Goal: Task Accomplishment & Management: Manage account settings

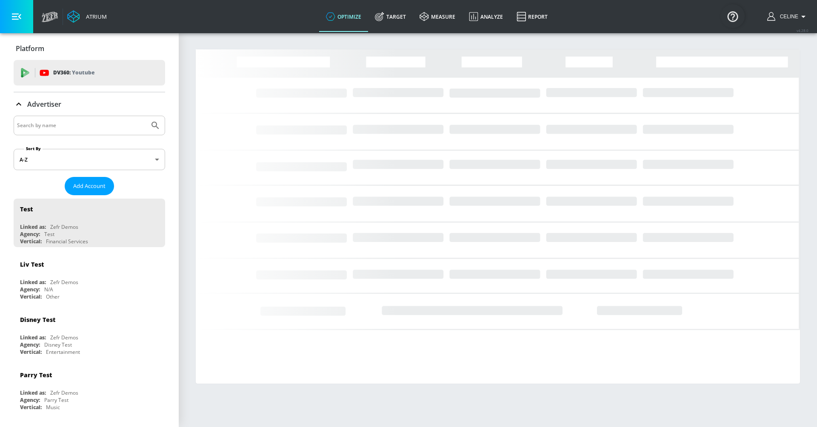
click at [103, 129] on input "Search by name" at bounding box center [81, 125] width 129 height 11
click at [103, 124] on input "Search by name" at bounding box center [81, 125] width 129 height 11
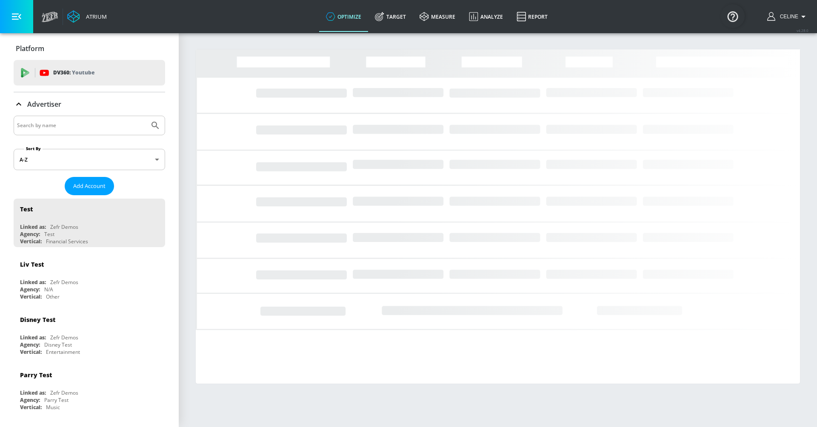
click at [103, 124] on input "Search by name" at bounding box center [81, 125] width 129 height 11
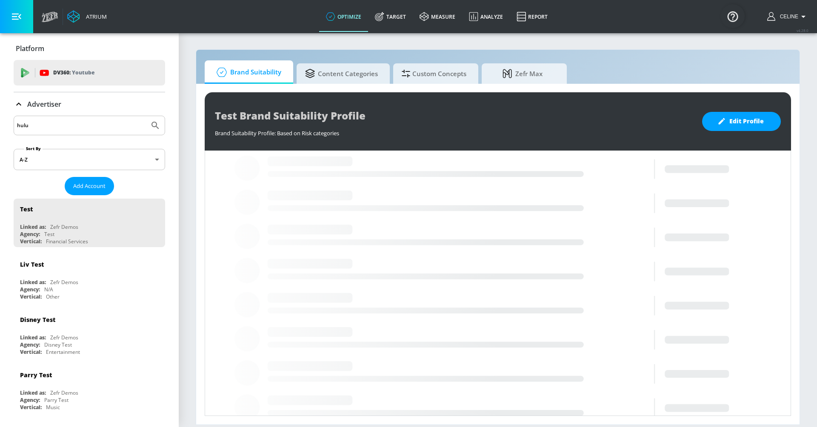
type input "hulu"
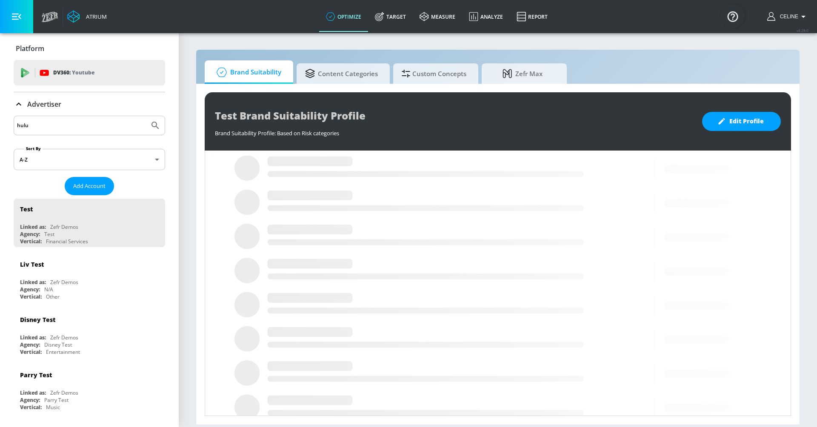
click at [146, 116] on button "Submit Search" at bounding box center [155, 125] width 19 height 19
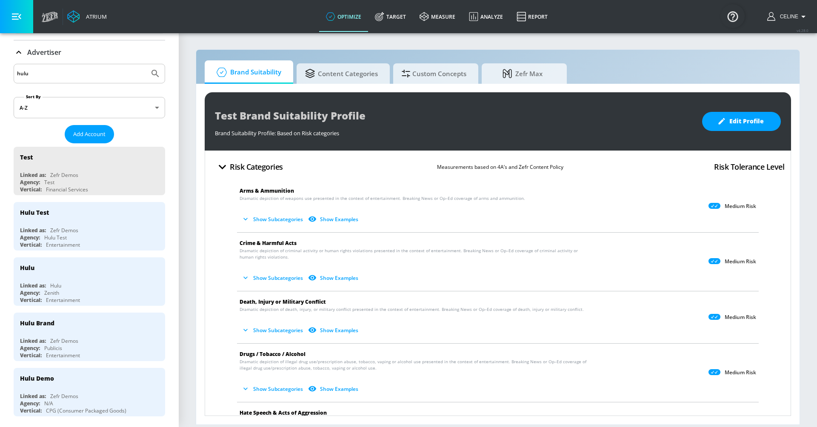
scroll to position [70, 0]
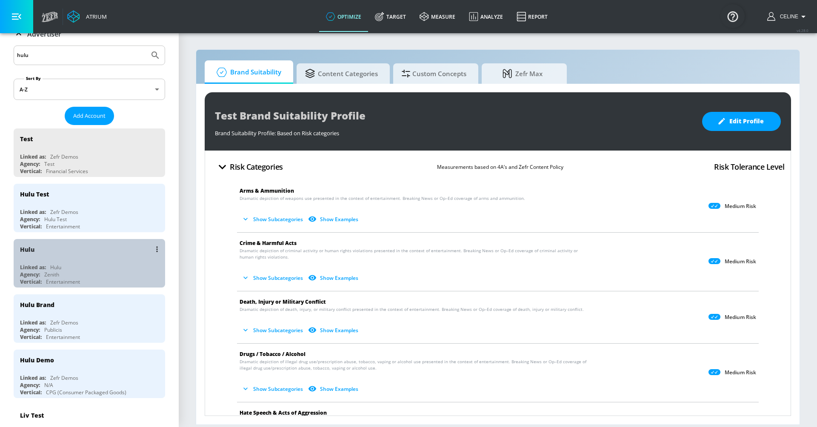
click at [72, 271] on div "Agency: Zenith" at bounding box center [91, 274] width 143 height 7
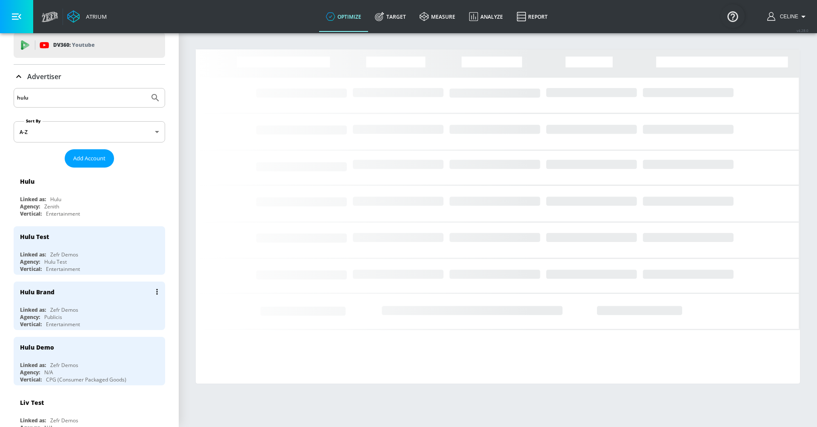
scroll to position [11, 0]
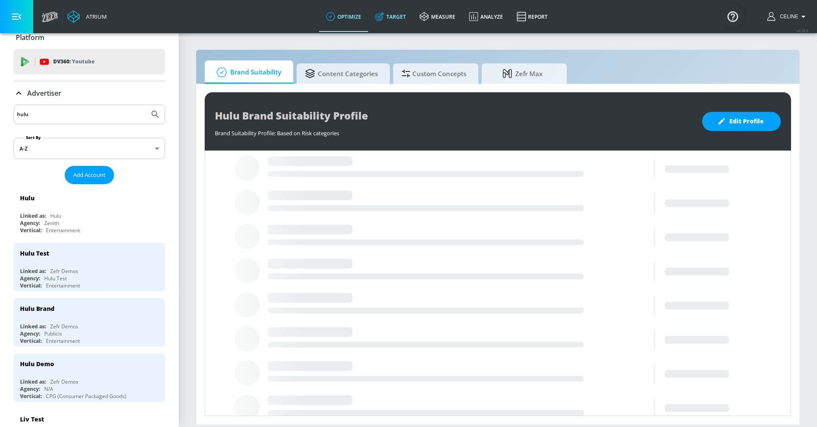
click at [386, 14] on link "Target" at bounding box center [390, 16] width 45 height 31
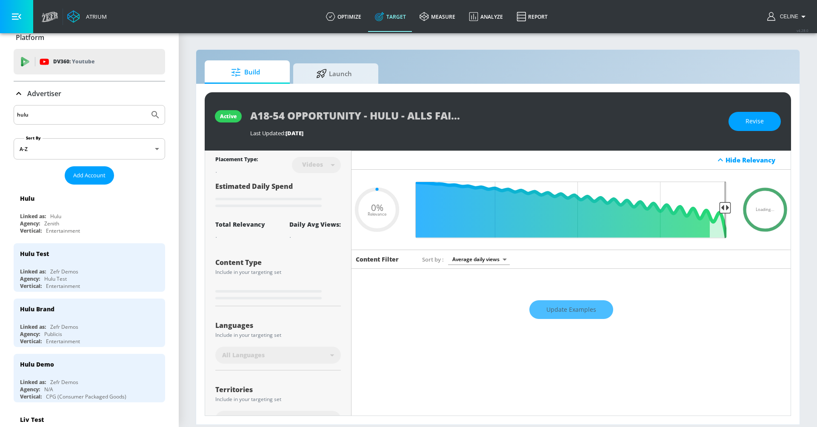
type input "0.05"
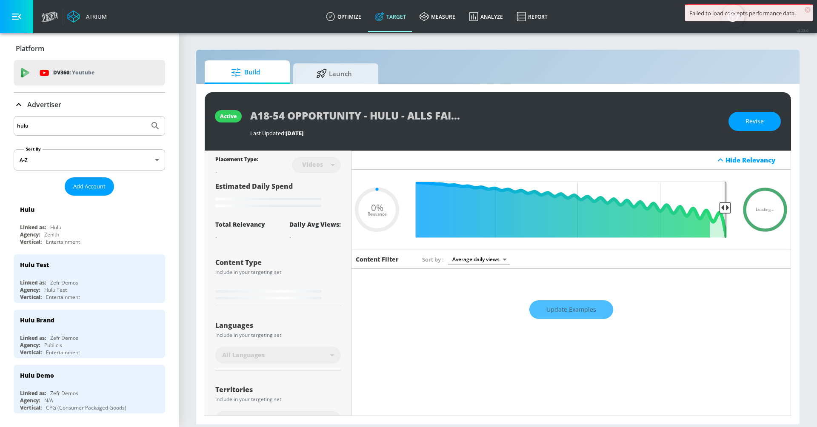
click at [38, 104] on p "Advertiser" at bounding box center [44, 104] width 34 height 9
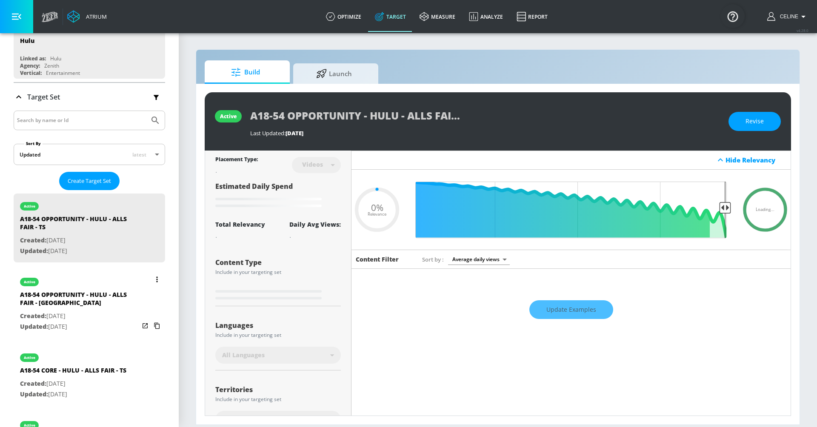
scroll to position [86, 0]
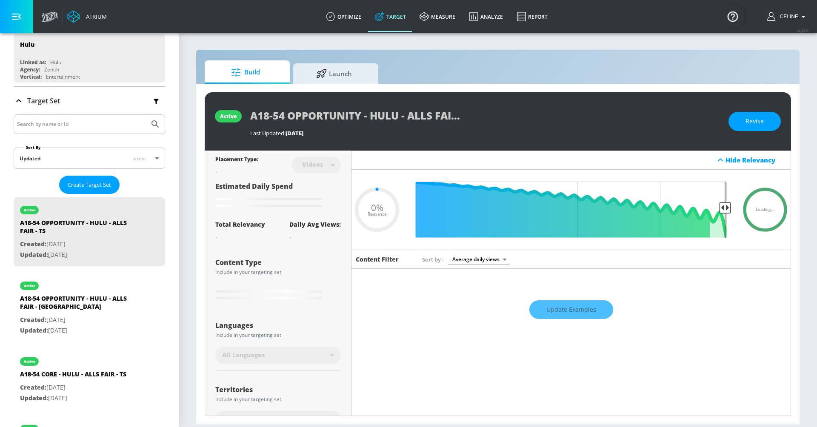
click at [72, 119] on input "Search by name or Id" at bounding box center [81, 124] width 129 height 11
type input "kar"
type input "0.6"
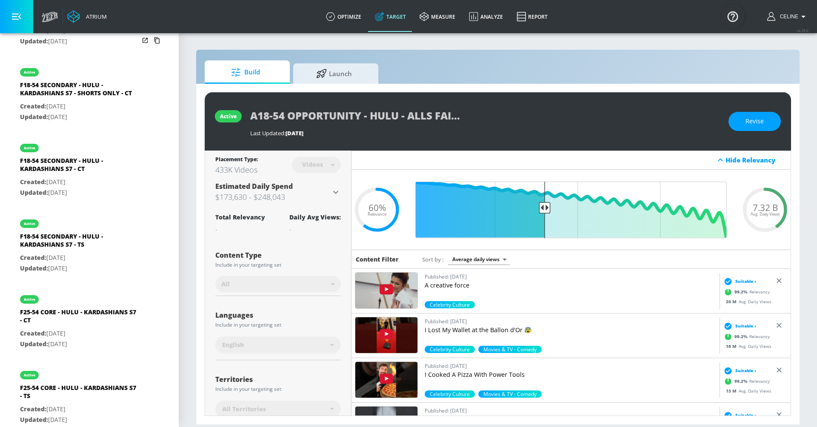
scroll to position [383, 0]
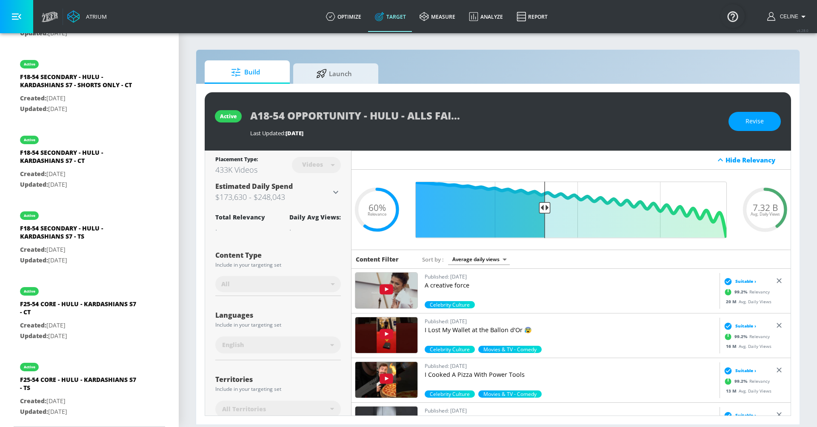
type input "kardas"
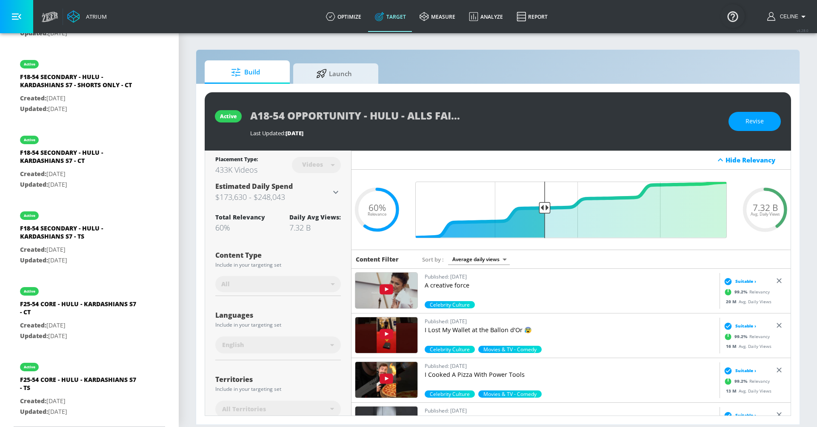
scroll to position [9, 0]
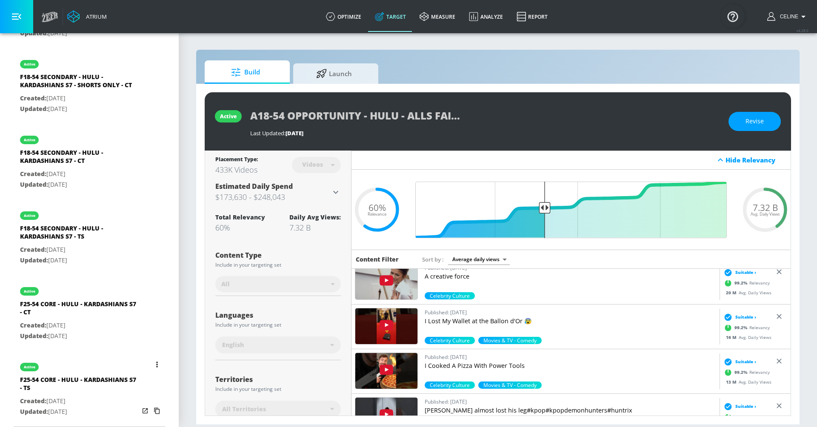
click at [105, 376] on div "F25-54 CORE - HULU - KARDASHIANS S7 - TS" at bounding box center [79, 386] width 119 height 20
type input "F25-54 CORE - HULU - KARDASHIANS S7 - TS"
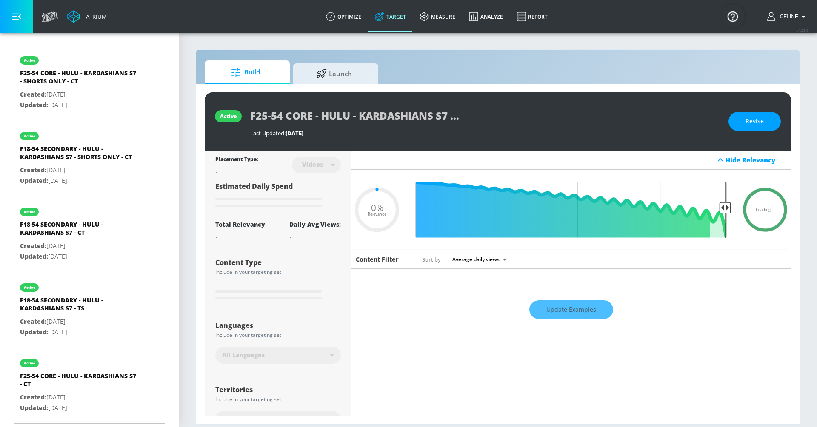
scroll to position [307, 0]
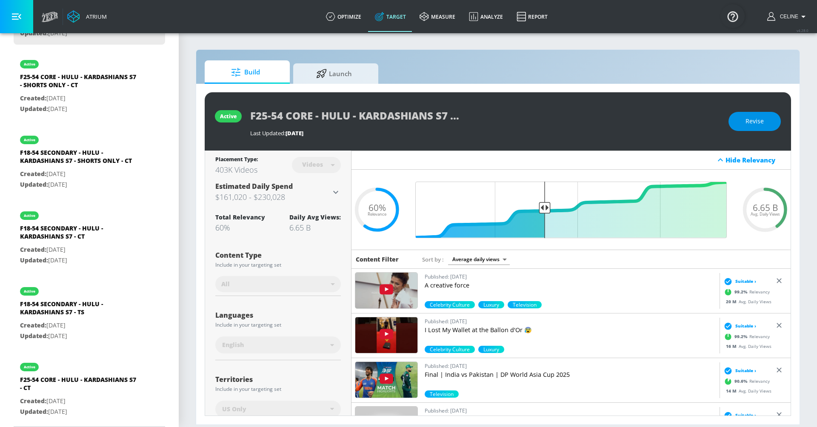
click at [744, 129] on button "Revise" at bounding box center [755, 121] width 52 height 19
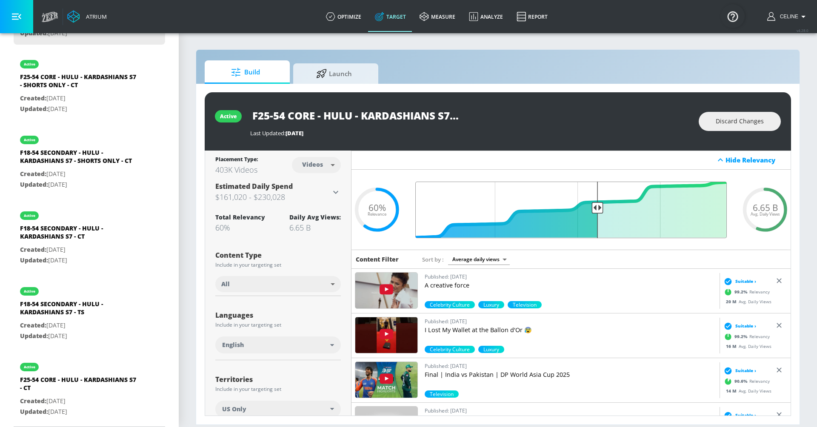
drag, startPoint x: 543, startPoint y: 207, endPoint x: 598, endPoint y: 219, distance: 57.0
click at [599, 219] on input "Final Threshold" at bounding box center [571, 210] width 320 height 57
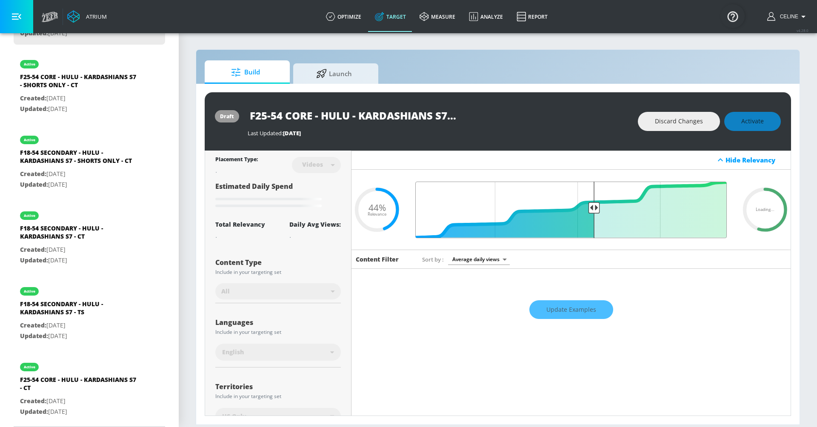
drag, startPoint x: 598, startPoint y: 219, endPoint x: 594, endPoint y: 218, distance: 4.3
click at [594, 218] on input "Final Threshold" at bounding box center [571, 210] width 320 height 57
click at [748, 122] on div "Discard Changes Activate" at bounding box center [709, 121] width 143 height 19
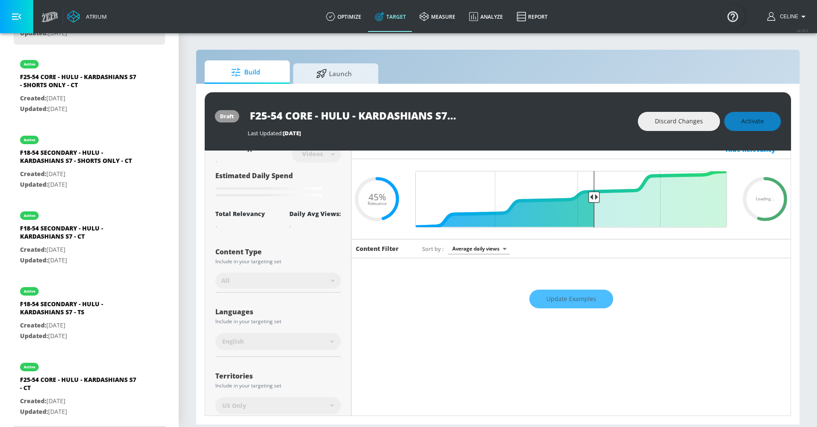
scroll to position [14, 0]
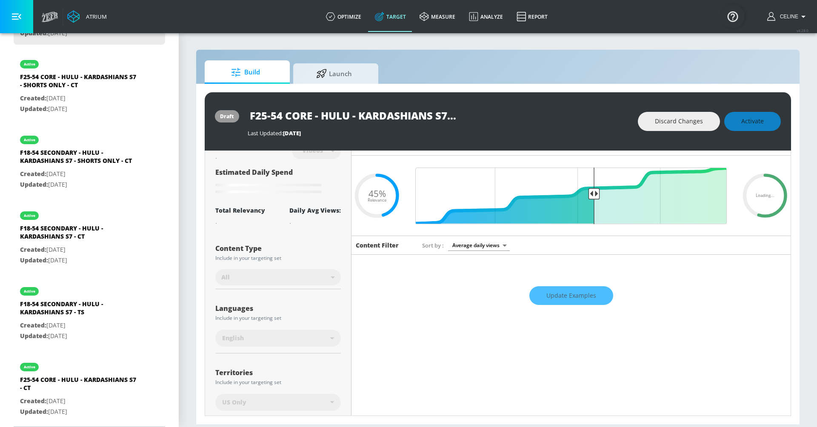
click at [762, 115] on div "Discard Changes Activate" at bounding box center [709, 121] width 143 height 19
type input "0.44"
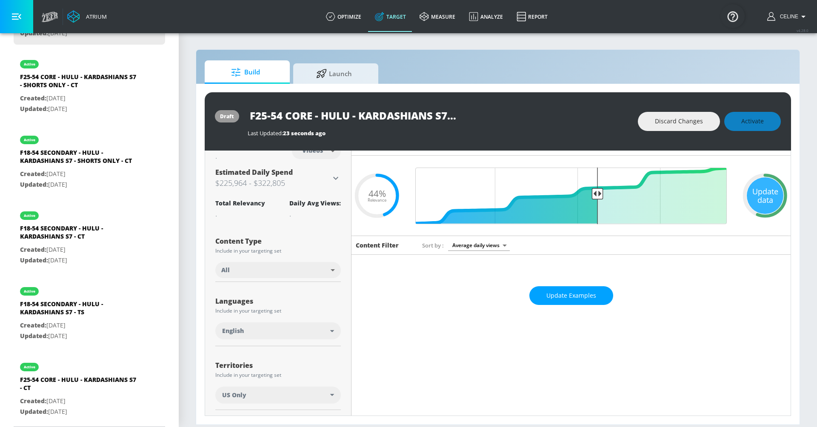
click at [756, 122] on div "Discard Changes Activate" at bounding box center [709, 121] width 143 height 19
click at [755, 117] on span "Activate" at bounding box center [753, 121] width 23 height 11
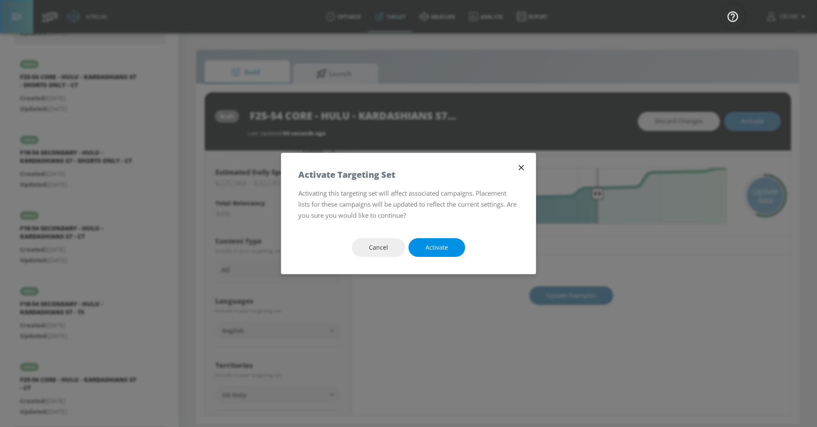
click at [441, 251] on span "Activate" at bounding box center [437, 248] width 23 height 11
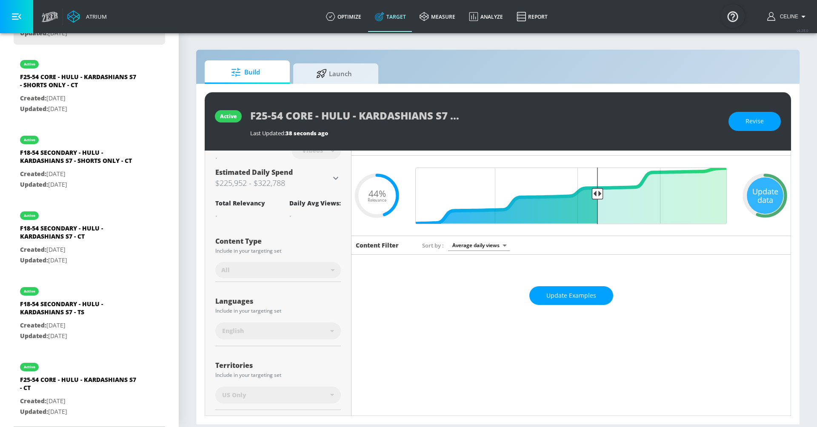
scroll to position [0, 9]
click at [482, 121] on div "F25-54 CORE - HULU - KARDASHIANS S7 - TS" at bounding box center [485, 115] width 470 height 19
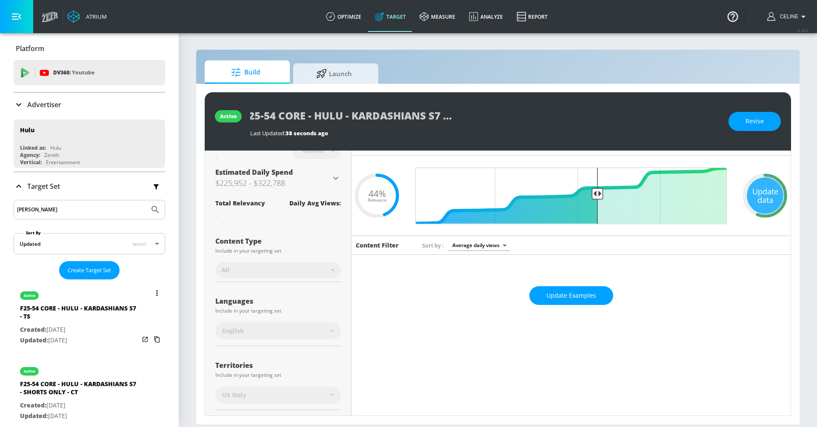
scroll to position [307, 0]
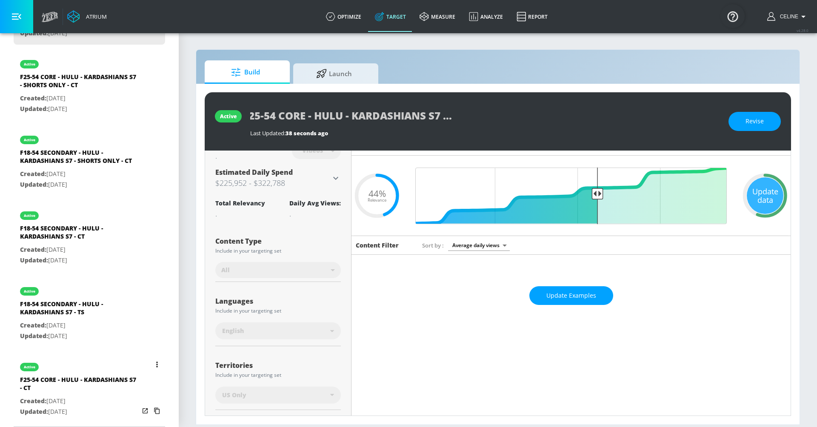
click at [98, 410] on p "Updated: Sep. 10, 2025" at bounding box center [79, 412] width 119 height 11
type input "F25-54 CORE - HULU - KARDASHIANS S7 - CT"
type input "channels"
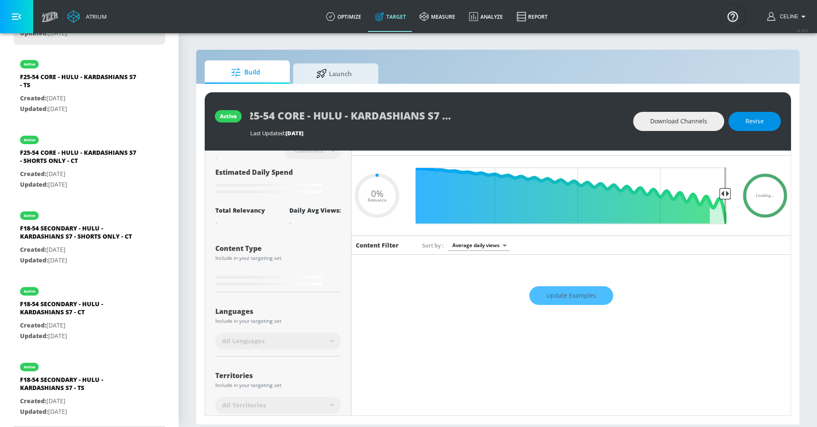
click at [760, 121] on span "Revise" at bounding box center [755, 121] width 18 height 11
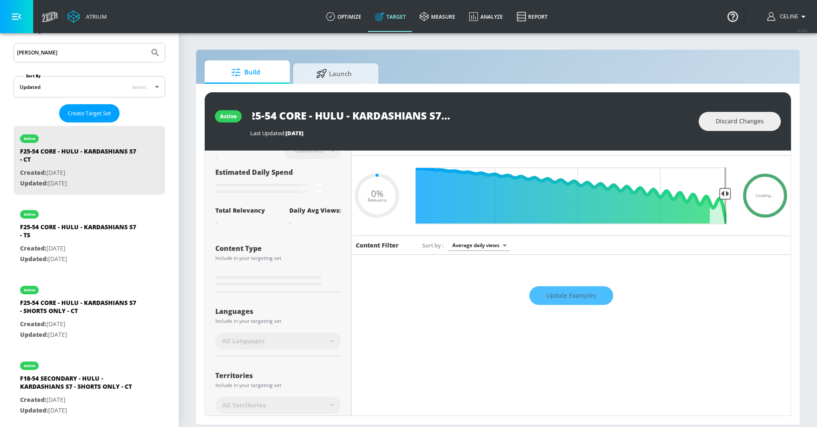
scroll to position [94, 0]
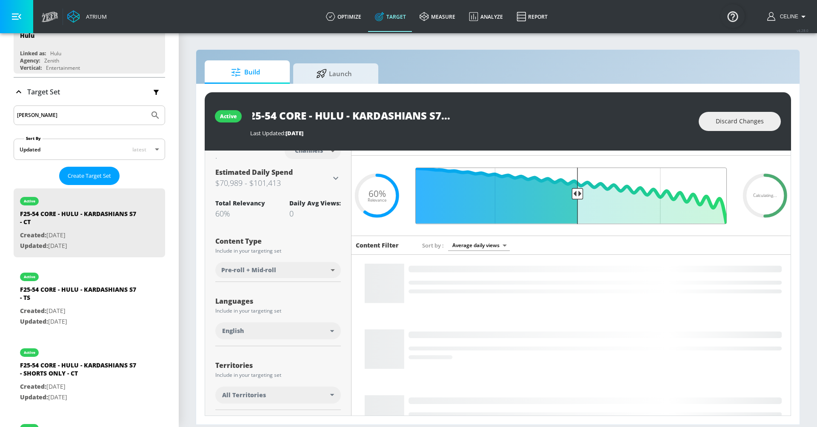
drag, startPoint x: 547, startPoint y: 195, endPoint x: 579, endPoint y: 200, distance: 32.1
type input "0.5"
click at [579, 200] on input "Final Threshold" at bounding box center [571, 196] width 320 height 57
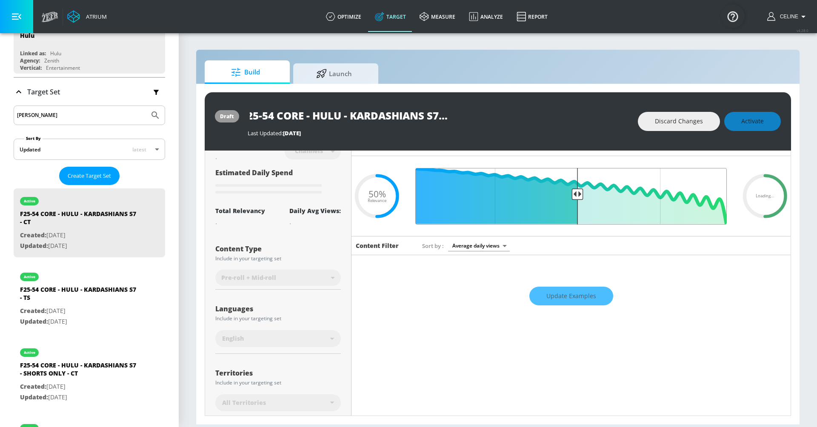
scroll to position [0, 0]
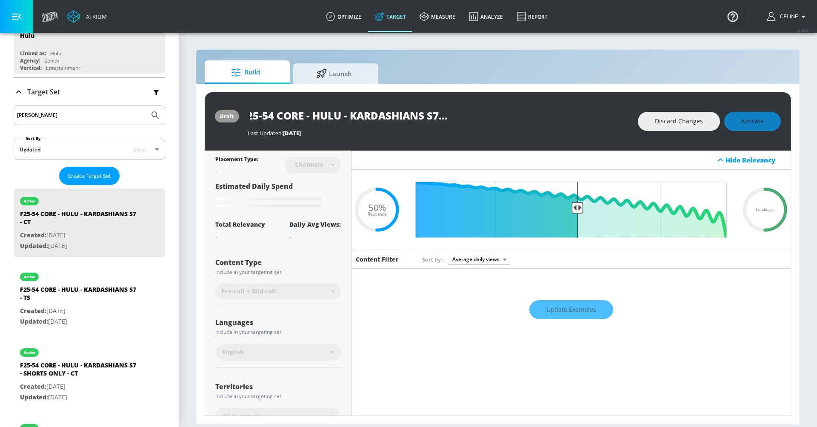
click at [738, 127] on div "Discard Changes Activate" at bounding box center [709, 121] width 143 height 19
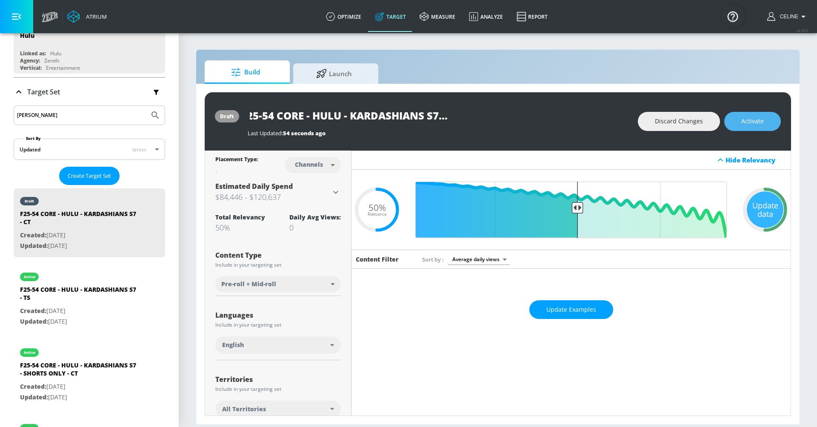
click at [753, 124] on span "Activate" at bounding box center [753, 121] width 23 height 11
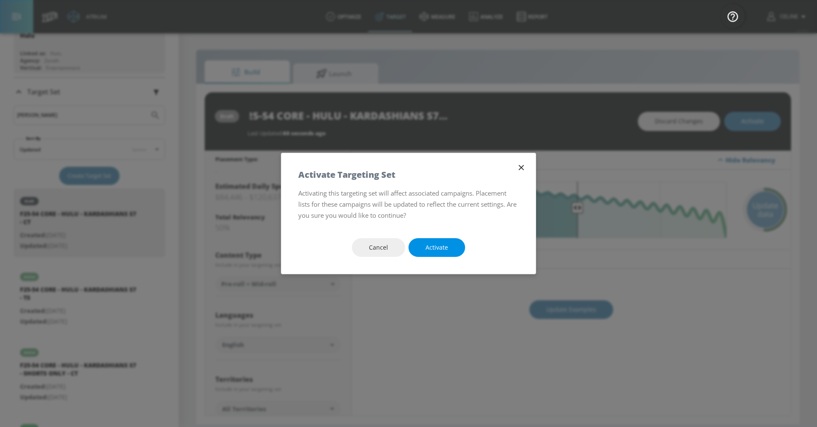
click at [441, 249] on span "Activate" at bounding box center [437, 248] width 23 height 11
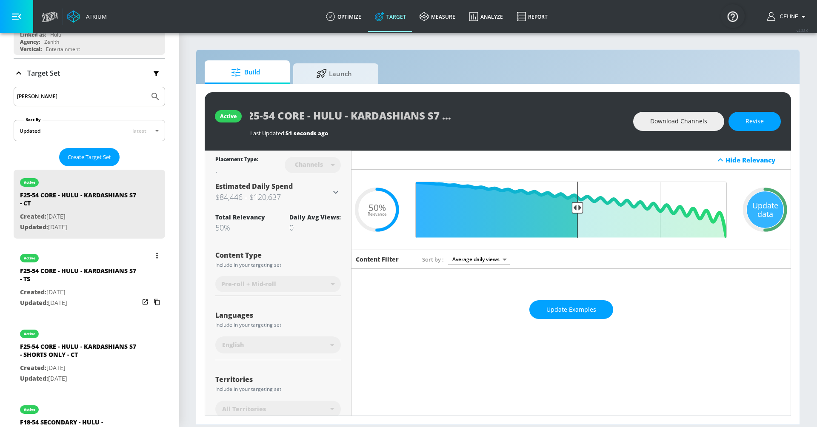
scroll to position [117, 0]
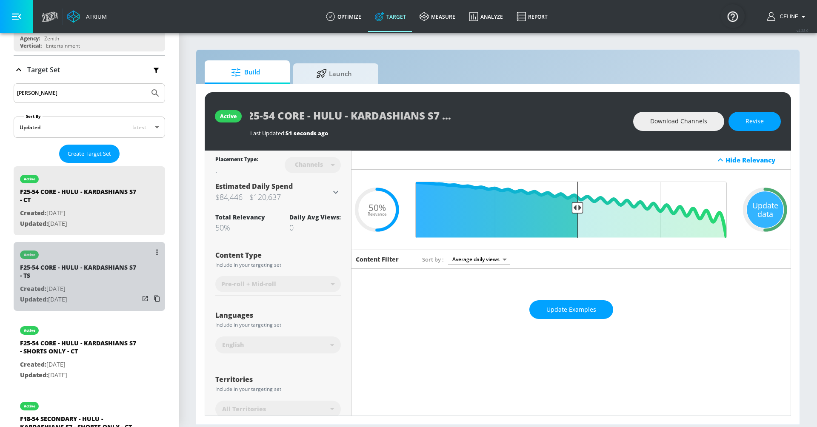
click at [94, 271] on div "F25-54 CORE - HULU - KARDASHIANS S7 - TS" at bounding box center [79, 273] width 119 height 20
type input "F25-54 CORE - HULU - KARDASHIANS S7 - TS"
type input "videos"
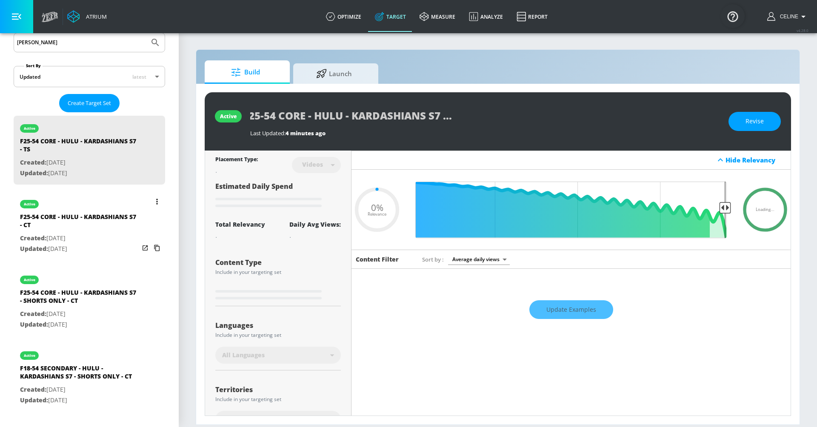
scroll to position [166, 0]
type input "0.44"
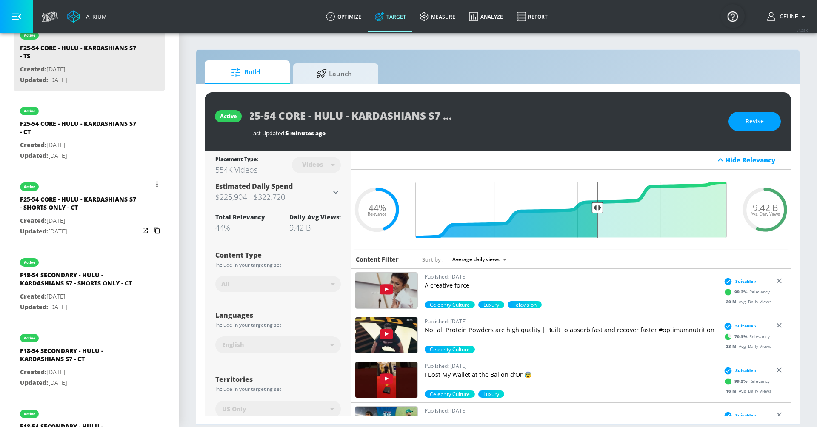
scroll to position [269, 0]
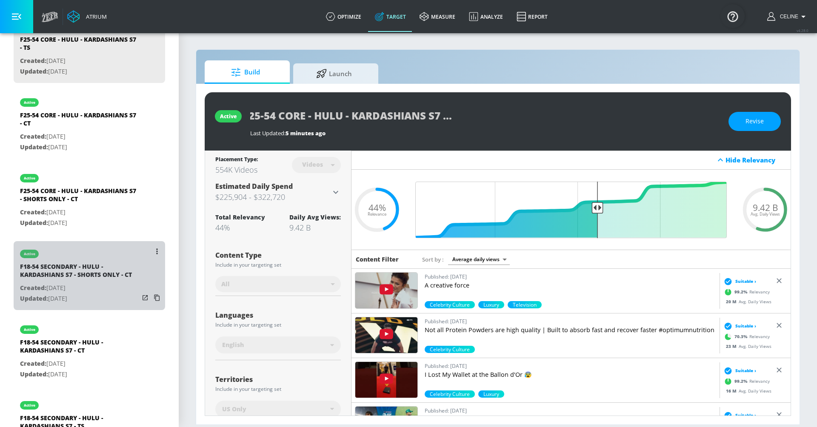
click at [95, 272] on div "F18-54 SECONDARY - HULU - KARDASHIANS S7 - SHORTS ONLY - CT" at bounding box center [79, 273] width 119 height 20
type input "F18-54 SECONDARY - HULU - KARDASHIANS S7 - SHORTS ONLY - CT"
type input "channels"
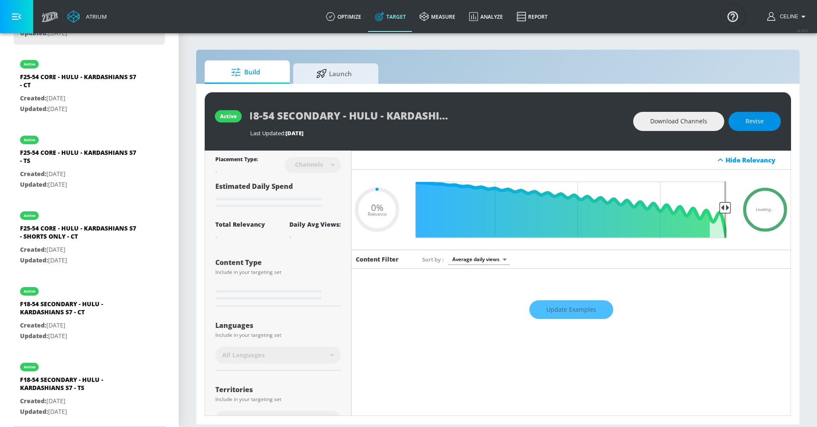
click at [770, 116] on button "Revise" at bounding box center [755, 121] width 52 height 19
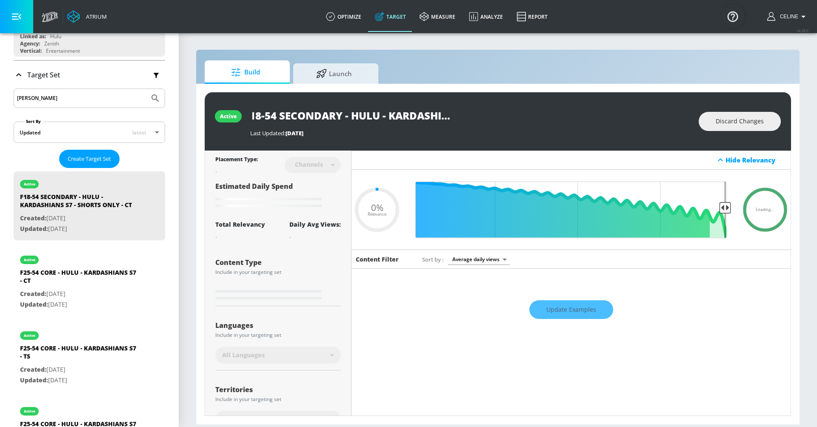
scroll to position [114, 0]
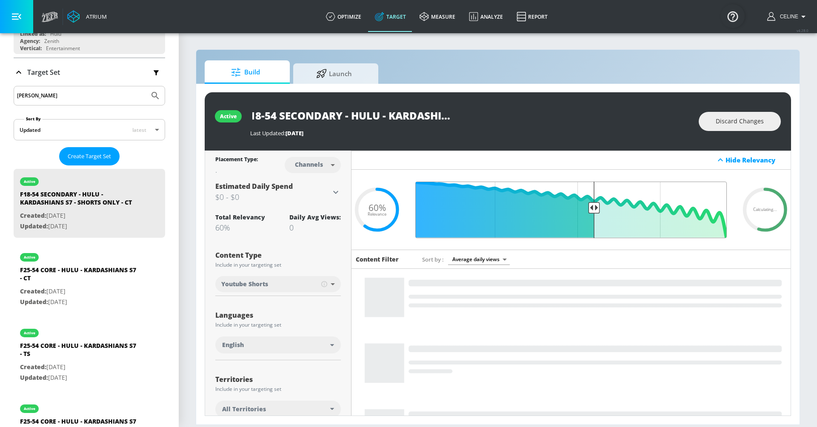
drag, startPoint x: 545, startPoint y: 209, endPoint x: 595, endPoint y: 214, distance: 50.1
type input "0.45"
click at [595, 214] on input "Final Threshold" at bounding box center [571, 210] width 320 height 57
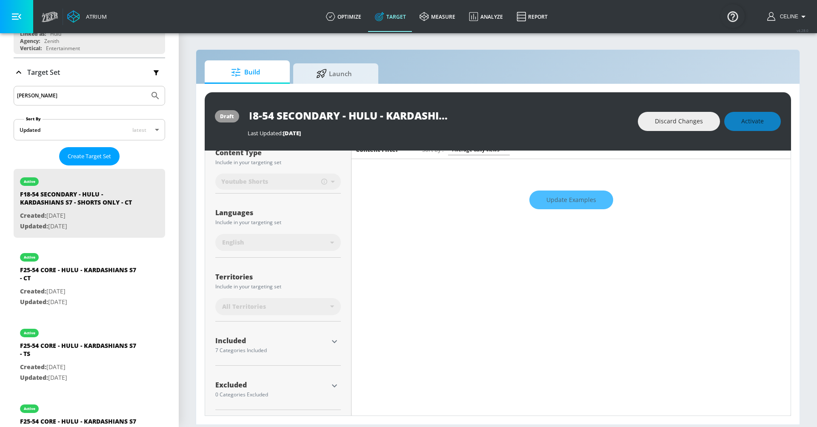
scroll to position [0, 0]
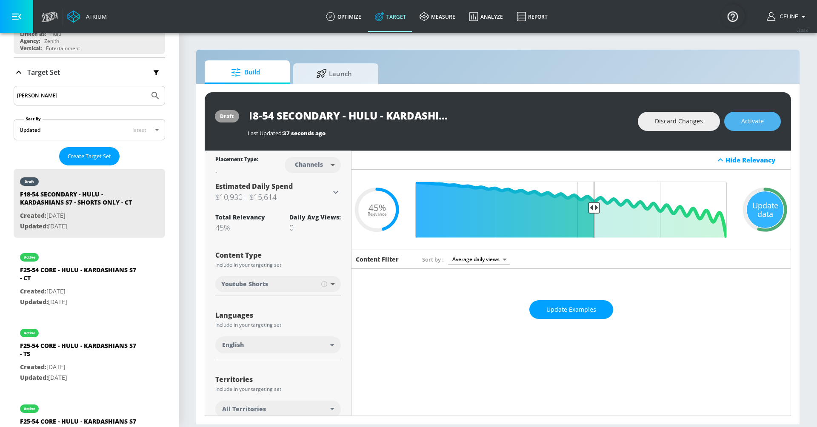
click at [750, 121] on span "Activate" at bounding box center [753, 121] width 23 height 11
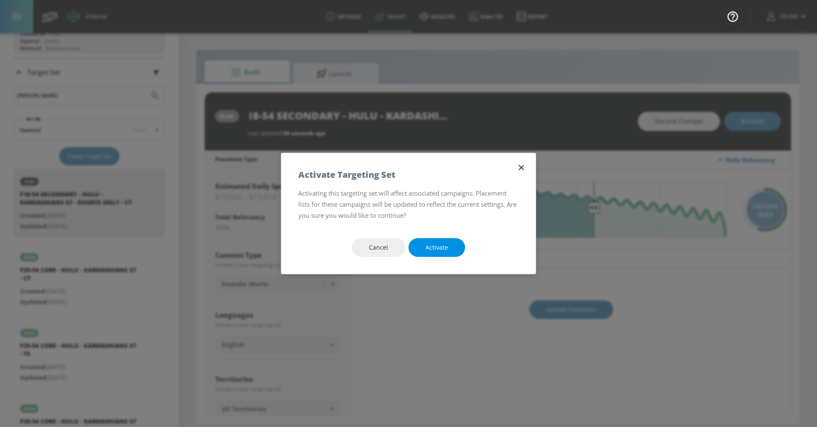
click at [435, 249] on span "Activate" at bounding box center [437, 248] width 23 height 11
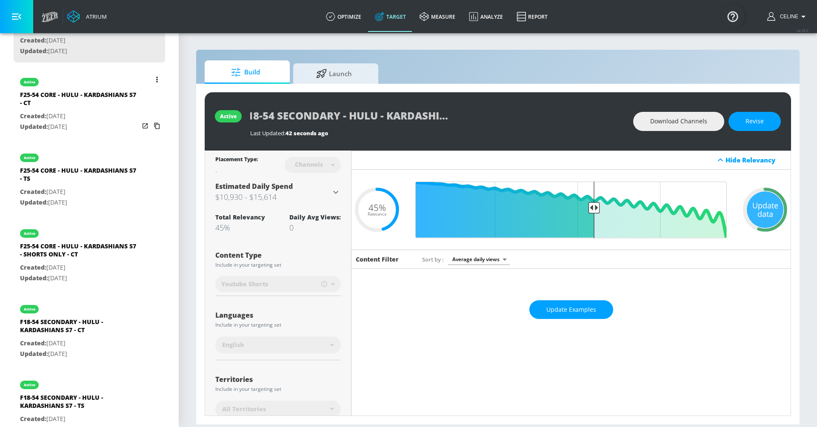
scroll to position [307, 0]
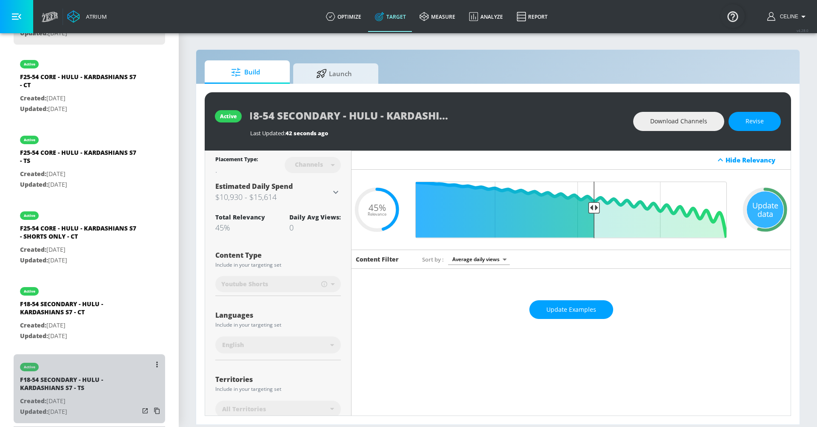
click at [69, 387] on div "F18-54 SECONDARY - HULU - KARDASHIANS S7 - TS" at bounding box center [79, 386] width 119 height 20
type input "F18-54 SECONDARY - HULU - KARDASHIANS S7 - TS"
type input "videos"
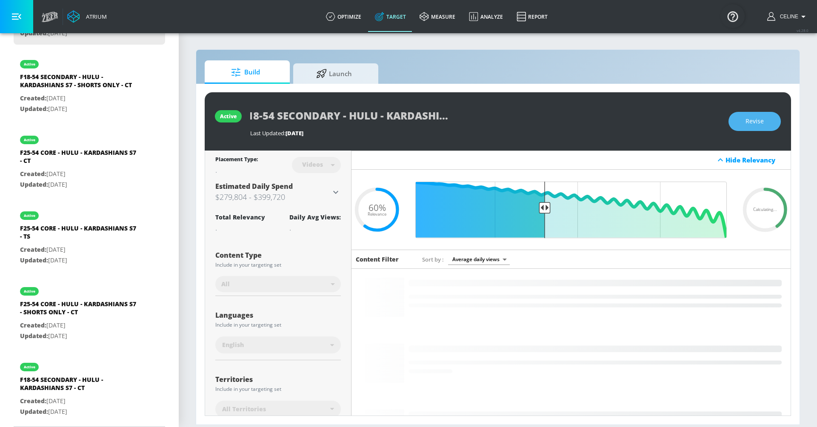
click at [742, 119] on button "Revise" at bounding box center [755, 121] width 52 height 19
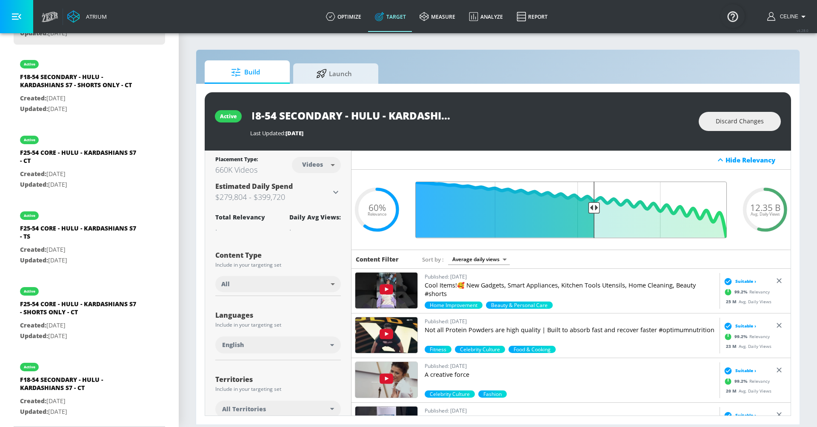
type input "0.45"
drag, startPoint x: 546, startPoint y: 207, endPoint x: 593, endPoint y: 207, distance: 47.7
click at [593, 207] on input "Final Threshold" at bounding box center [571, 210] width 320 height 57
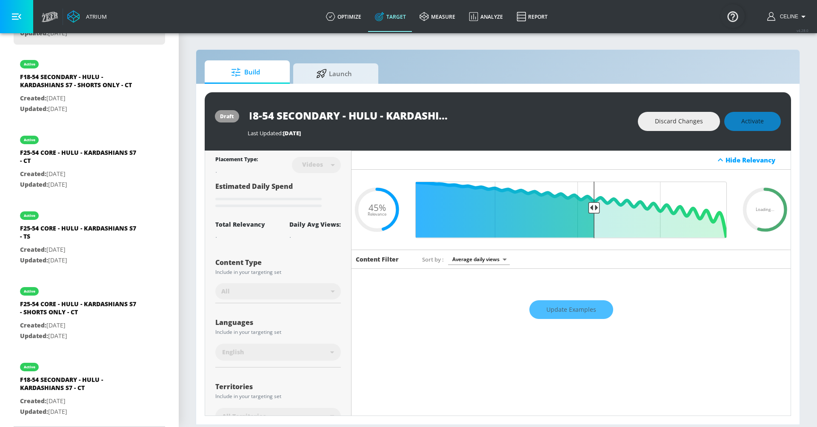
click at [738, 126] on div "Discard Changes Activate" at bounding box center [709, 121] width 143 height 19
drag, startPoint x: 416, startPoint y: 115, endPoint x: 590, endPoint y: 129, distance: 174.2
click at [590, 129] on div "F18-54 SECONDARY - HULU - KARDASHIANS S7 - TS Last Updated: 23 days ago" at bounding box center [439, 121] width 382 height 31
click at [419, 112] on input "F18-54 SECONDARY - HULU - KARDASHIANS S7 - TS" at bounding box center [354, 115] width 213 height 19
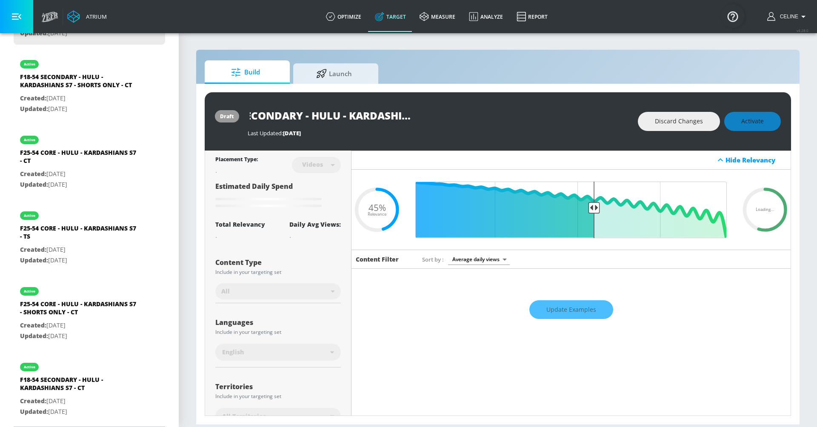
click at [497, 120] on div "F18-54 SECONDARY - HULU - KARDASHIANS S7 - TS" at bounding box center [439, 115] width 382 height 19
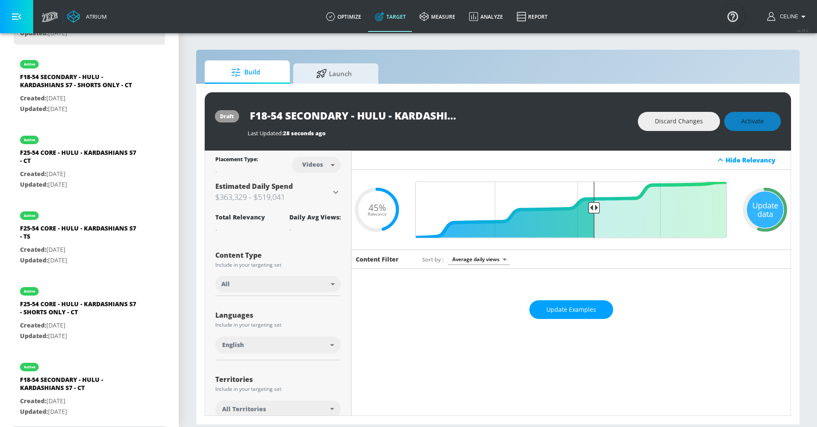
click at [747, 124] on div "Discard Changes Activate" at bounding box center [709, 121] width 143 height 19
click at [743, 120] on div "Discard Changes Activate" at bounding box center [709, 121] width 143 height 19
click at [745, 119] on span "Activate" at bounding box center [753, 121] width 23 height 11
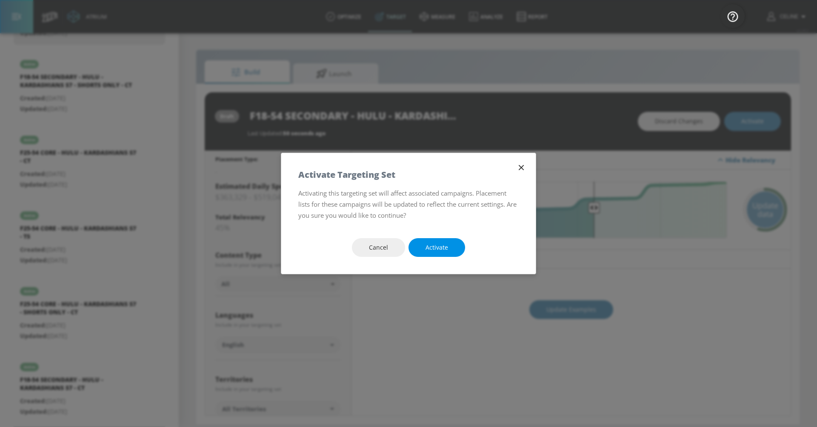
click at [438, 246] on span "Activate" at bounding box center [437, 248] width 23 height 11
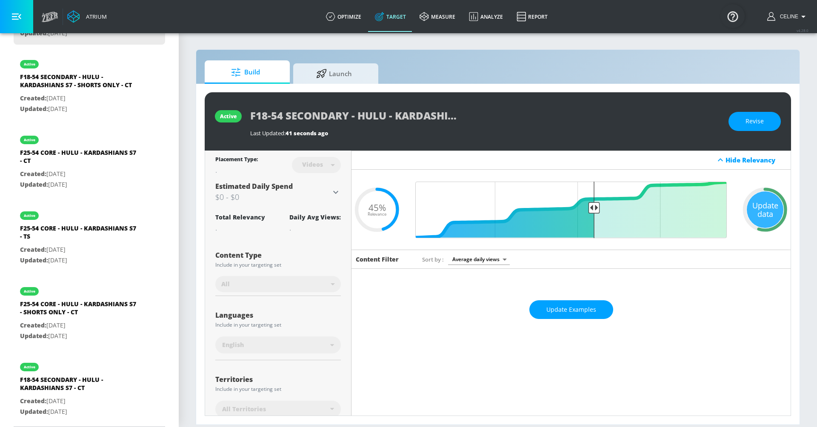
scroll to position [0, 44]
click at [516, 125] on div "F18-54 SECONDARY - HULU - KARDASHIANS S7 - TS Last Updated: 41 seconds ago" at bounding box center [485, 121] width 470 height 31
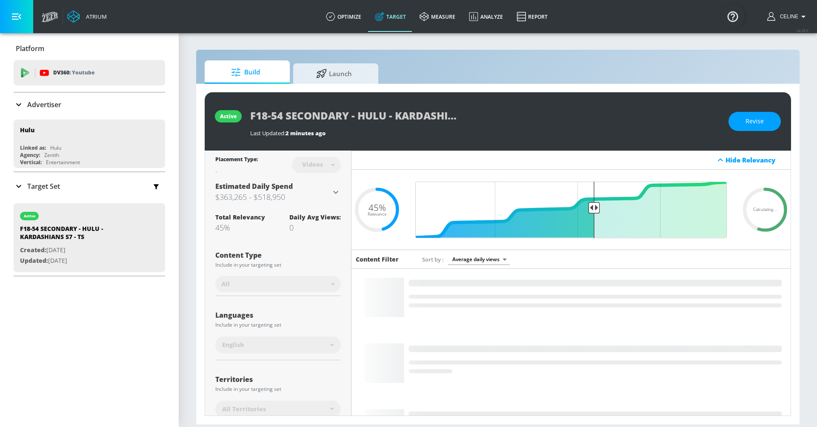
click at [83, 189] on div "Target Set" at bounding box center [90, 187] width 152 height 18
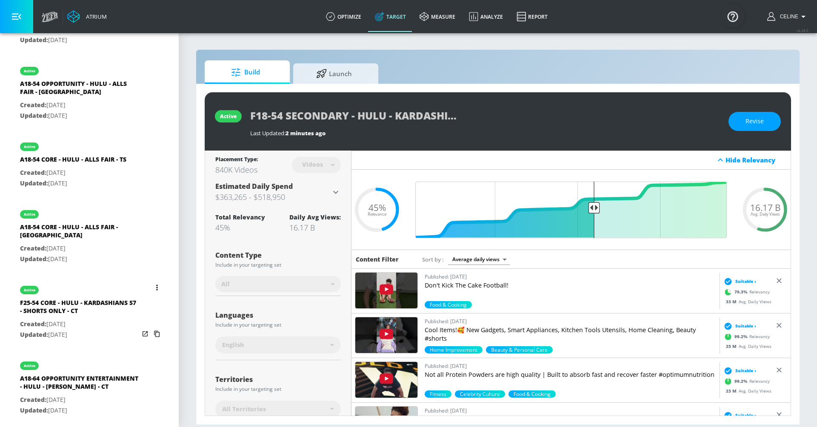
scroll to position [24, 0]
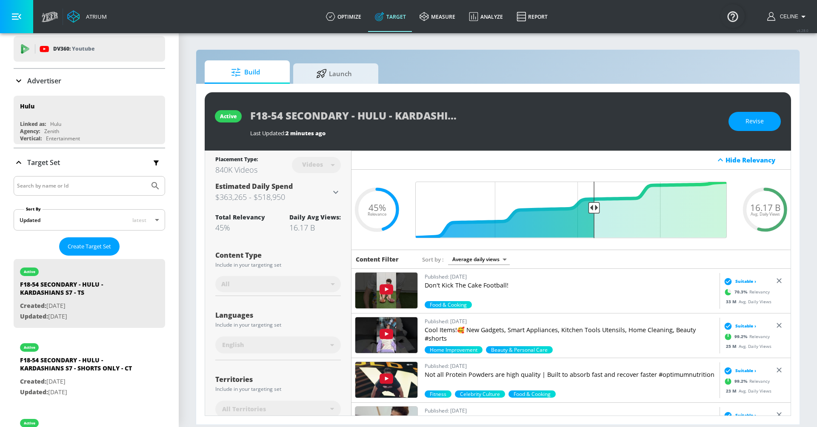
click at [95, 181] on input "Search by name or Id" at bounding box center [81, 185] width 129 height 11
click at [146, 177] on button "Submit Search" at bounding box center [155, 186] width 19 height 19
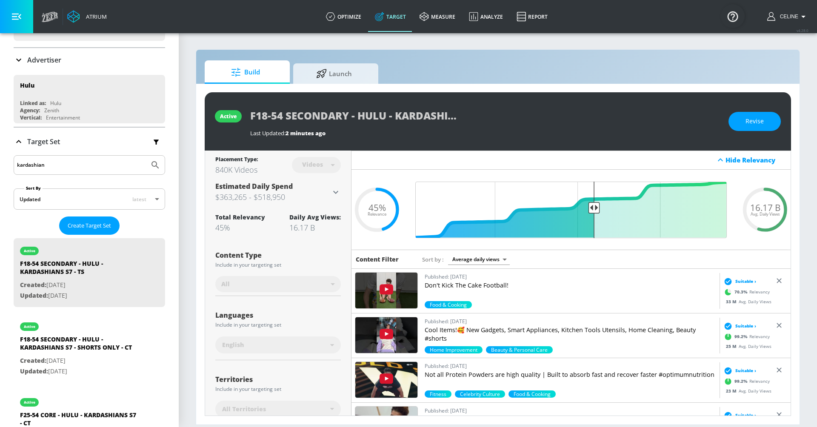
click at [75, 160] on input "kardashian" at bounding box center [81, 165] width 129 height 11
type input "kardashian"
click at [146, 156] on button "Submit Search" at bounding box center [155, 165] width 19 height 19
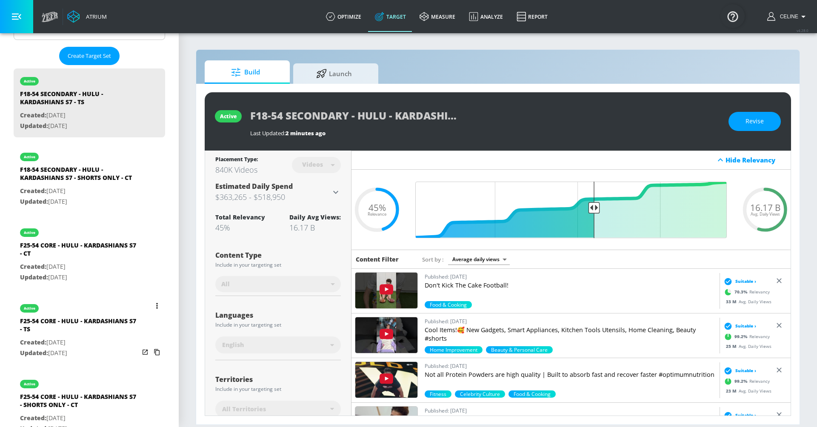
scroll to position [307, 0]
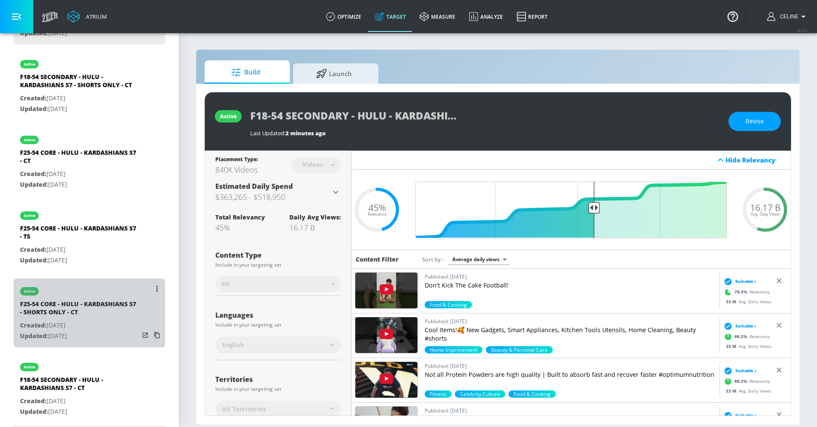
click at [93, 336] on p "Updated: Sep. 24, 2025" at bounding box center [79, 336] width 119 height 11
type input "F25-54 CORE - HULU - KARDASHIANS S7 - SHORTS ONLY - CT"
type input "channels"
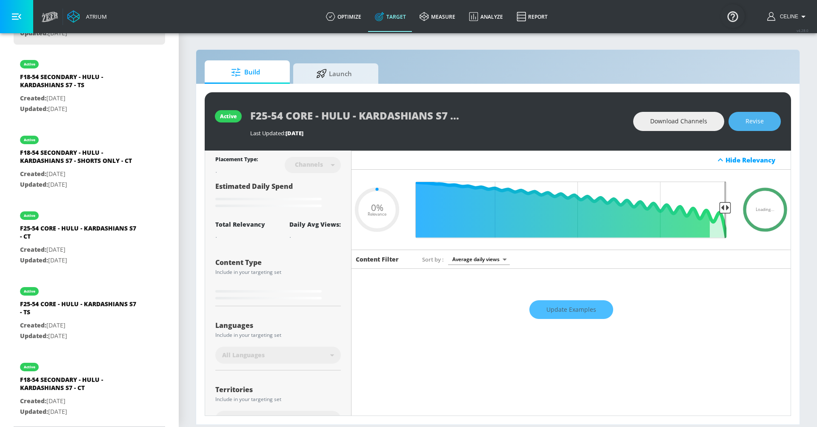
click at [755, 121] on span "Revise" at bounding box center [755, 121] width 18 height 11
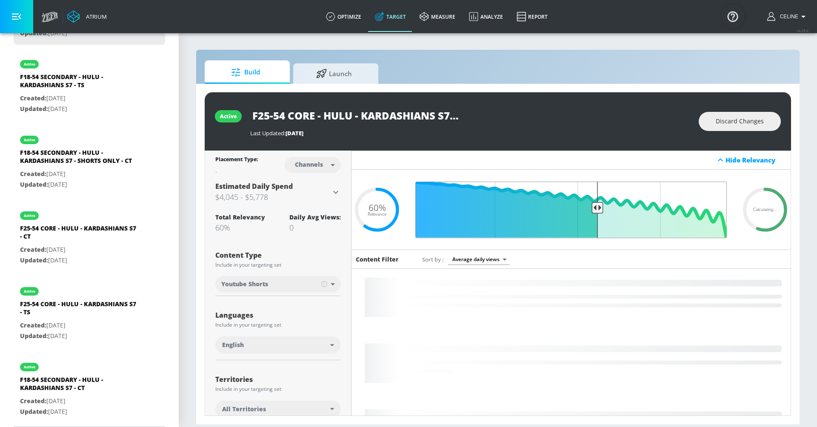
drag, startPoint x: 547, startPoint y: 205, endPoint x: 598, endPoint y: 215, distance: 52.5
type input "0.44"
click at [598, 215] on input "Final Threshold" at bounding box center [571, 210] width 320 height 57
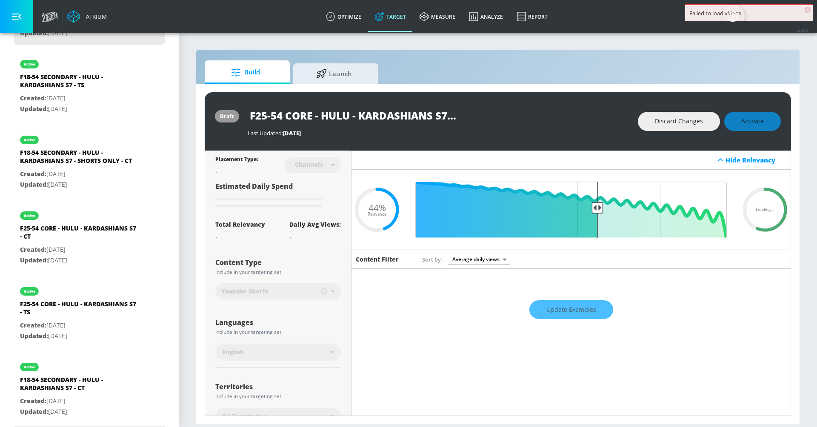
click at [742, 148] on div "draft F25-54 CORE - HULU - KARDASHIANS S7 - SHORTS ONLY - CT Last Updated: 10 d…" at bounding box center [498, 121] width 587 height 58
click at [742, 132] on div "draft F25-54 CORE - HULU - KARDASHIANS S7 - SHORTS ONLY - CT Last Updated: 10 d…" at bounding box center [498, 121] width 587 height 58
click at [741, 119] on div "Discard Changes Activate" at bounding box center [709, 121] width 143 height 19
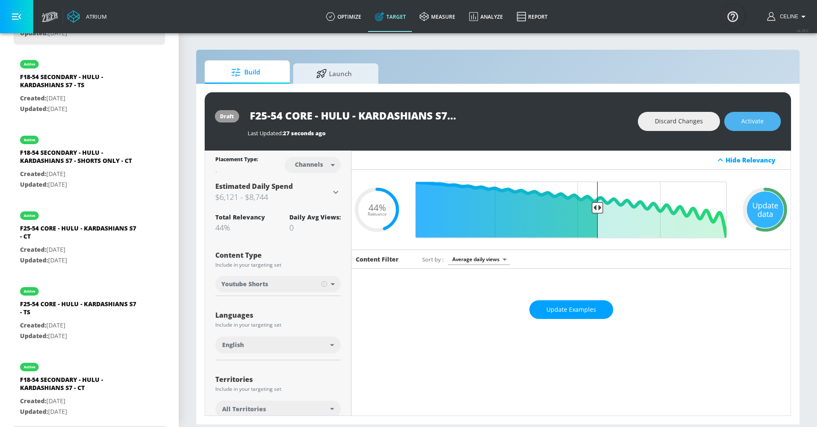
click at [754, 123] on span "Activate" at bounding box center [753, 121] width 23 height 11
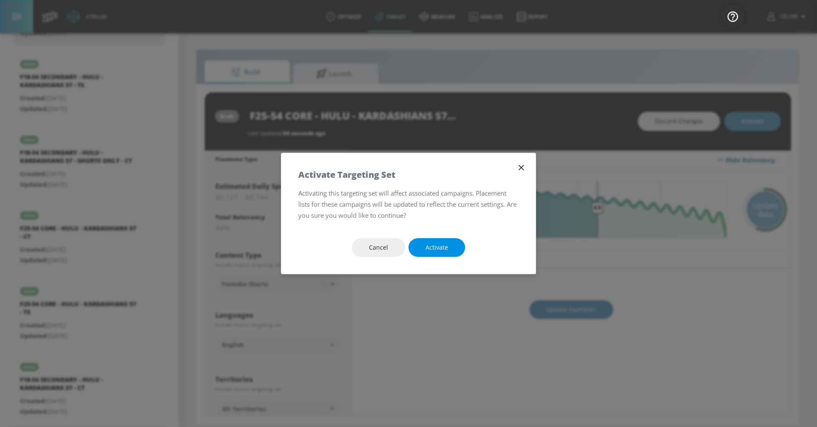
click at [438, 249] on span "Activate" at bounding box center [437, 248] width 23 height 11
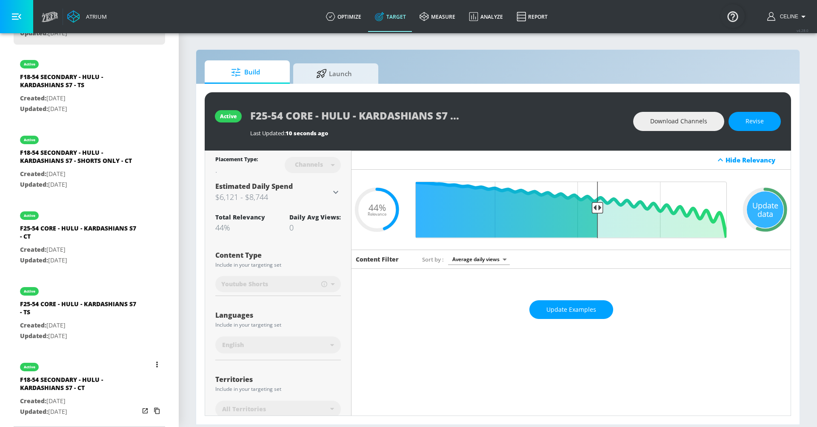
click at [61, 378] on div "F18-54 SECONDARY - HULU - KARDASHIANS S7 - CT" at bounding box center [79, 386] width 119 height 20
type input "F18-54 SECONDARY - HULU - KARDASHIANS S7 - CT"
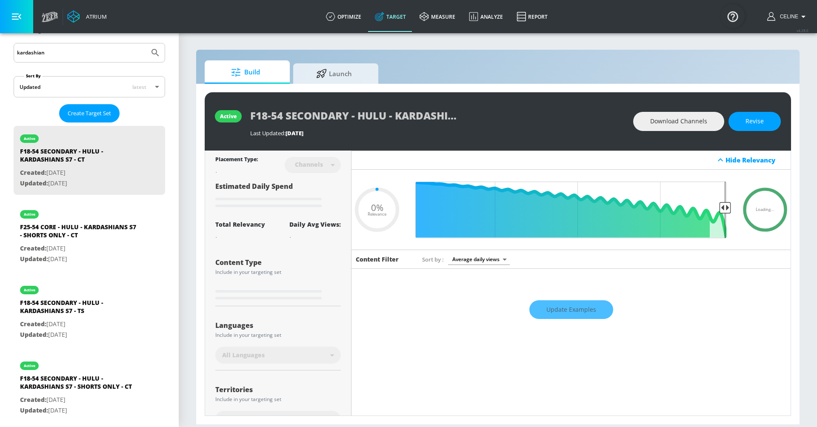
scroll to position [307, 0]
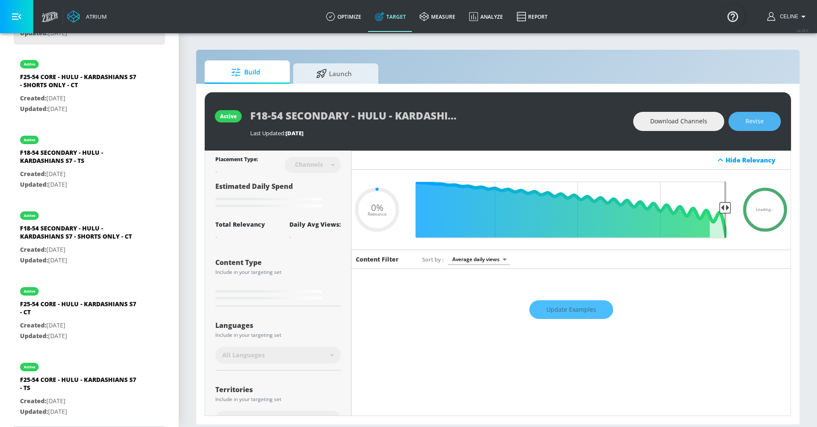
click at [759, 124] on span "Revise" at bounding box center [755, 121] width 18 height 11
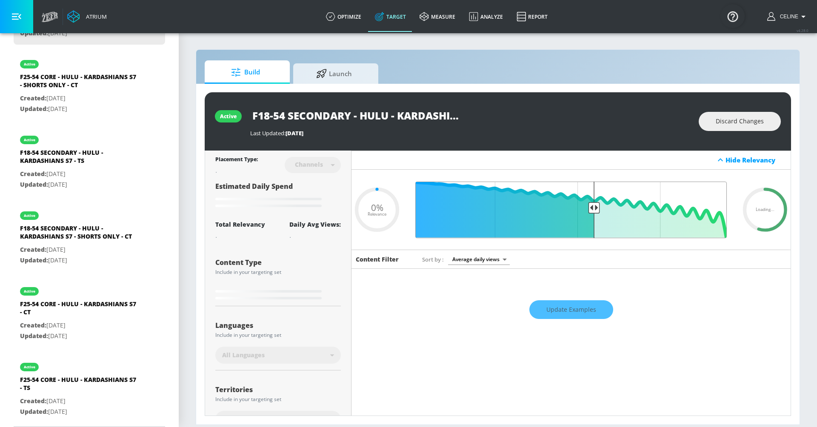
drag, startPoint x: 584, startPoint y: 202, endPoint x: 593, endPoint y: 209, distance: 11.6
type input "0.45"
click at [593, 209] on input "Final Threshold" at bounding box center [571, 210] width 320 height 57
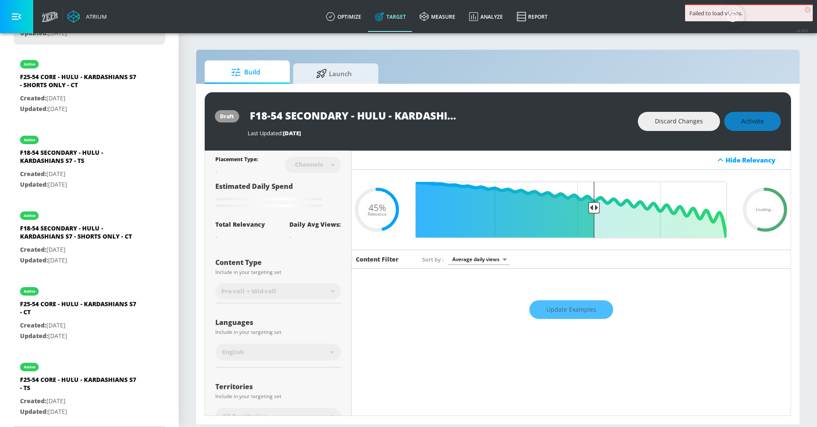
click at [807, 10] on span "×" at bounding box center [808, 10] width 6 height 6
click at [742, 122] on div "Discard Changes Activate" at bounding box center [709, 121] width 143 height 19
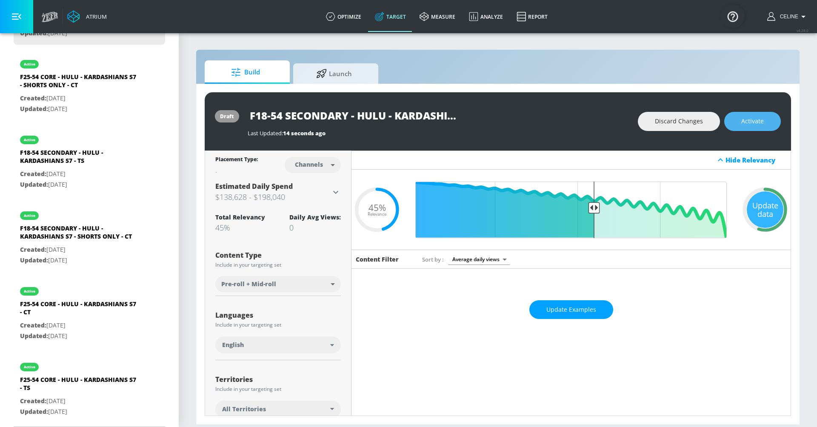
click at [751, 125] on span "Activate" at bounding box center [753, 121] width 23 height 11
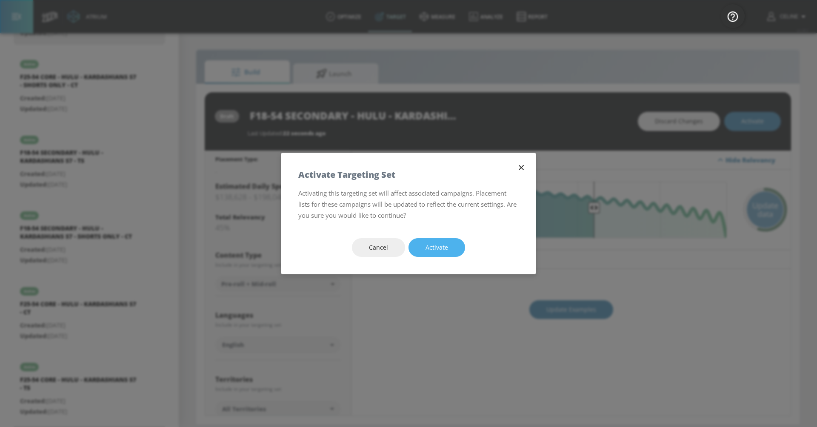
click at [442, 244] on span "Activate" at bounding box center [437, 248] width 23 height 11
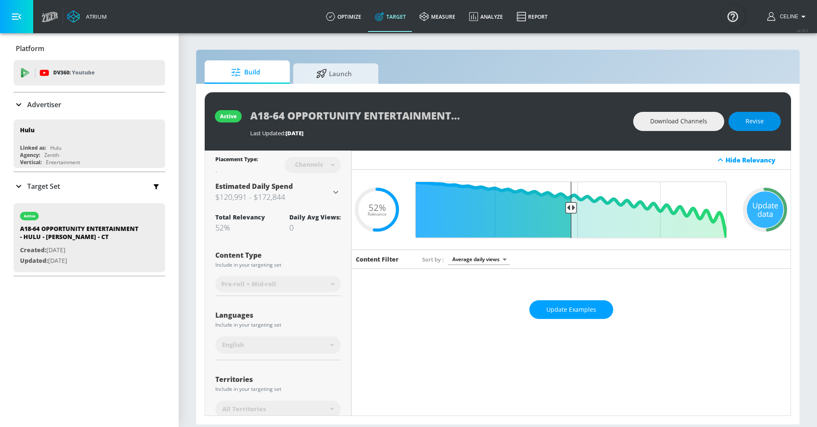
click at [767, 124] on button "Revise" at bounding box center [755, 121] width 52 height 19
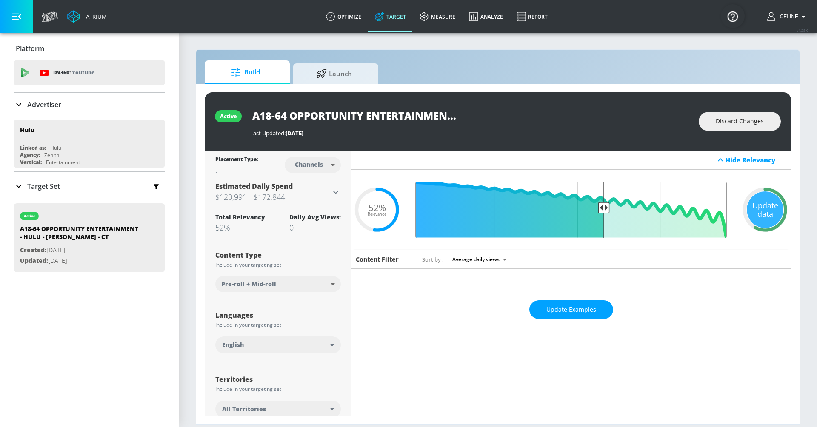
drag, startPoint x: 570, startPoint y: 205, endPoint x: 603, endPoint y: 211, distance: 33.2
type input "0.42"
click at [603, 211] on input "Final Threshold" at bounding box center [571, 210] width 320 height 57
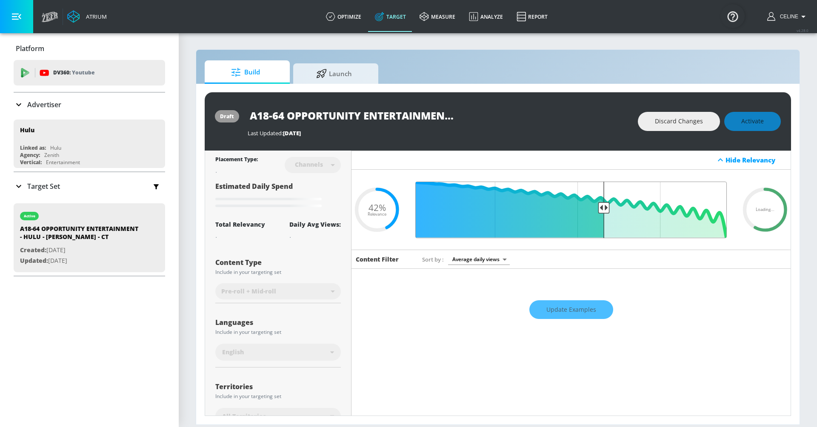
click at [603, 211] on input "Final Threshold" at bounding box center [571, 210] width 320 height 57
click at [753, 122] on div "Discard Changes Activate" at bounding box center [709, 121] width 143 height 19
click at [748, 120] on div "Discard Changes Activate" at bounding box center [709, 121] width 143 height 19
click at [749, 123] on div "Discard Changes Activate" at bounding box center [709, 121] width 143 height 19
click at [751, 126] on div "Discard Changes Activate" at bounding box center [709, 121] width 143 height 19
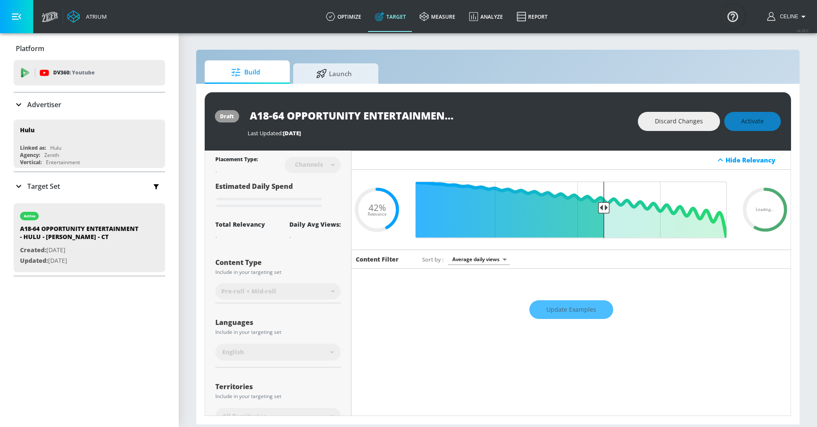
click at [751, 126] on div "Discard Changes Activate" at bounding box center [709, 121] width 143 height 19
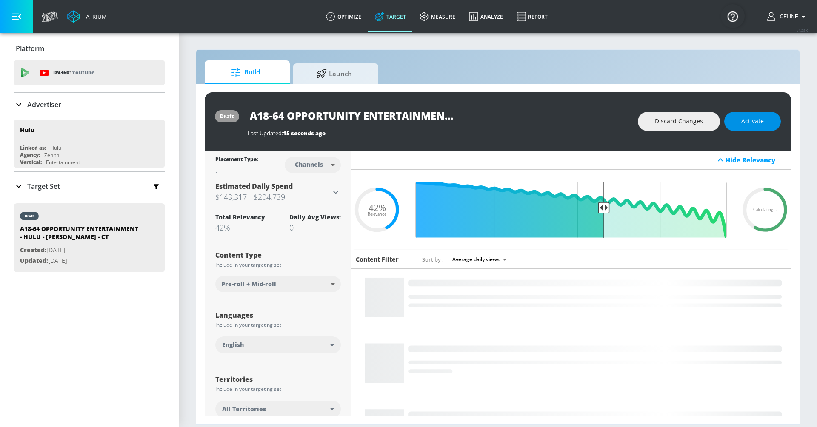
click at [751, 126] on span "Activate" at bounding box center [753, 121] width 23 height 11
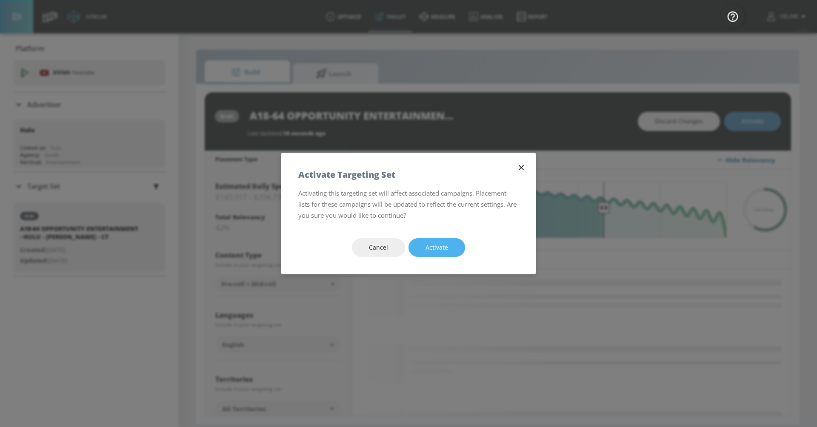
click at [426, 250] on span "Activate" at bounding box center [437, 248] width 23 height 11
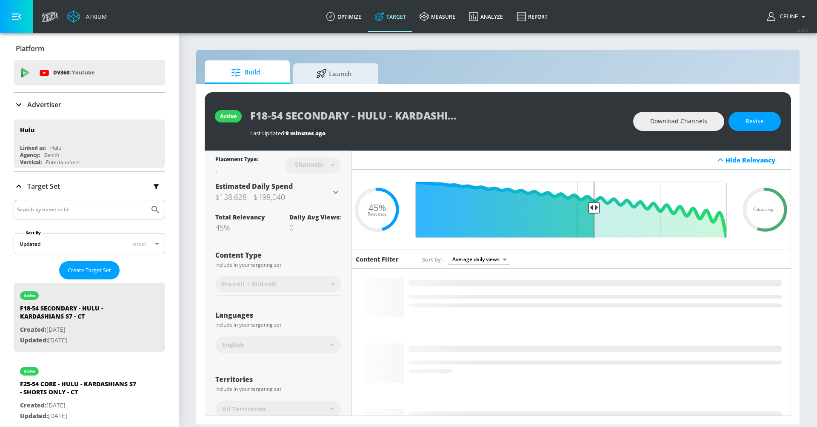
click at [100, 212] on input "Search by name or Id" at bounding box center [81, 209] width 129 height 11
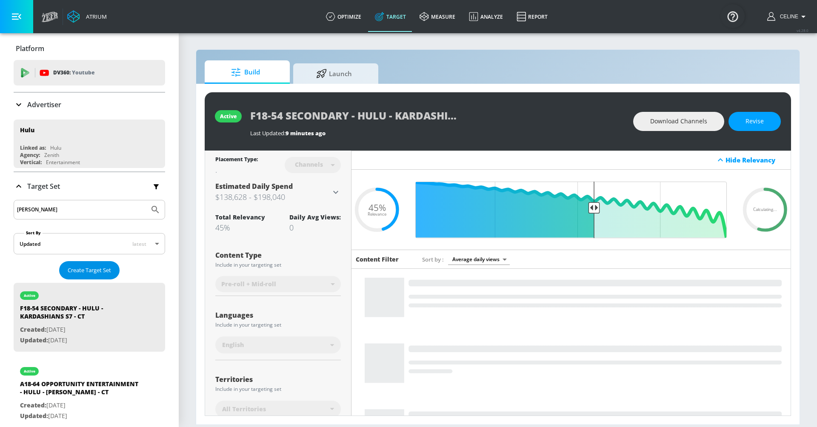
type input "[PERSON_NAME]"
click at [146, 200] on button "Submit Search" at bounding box center [155, 209] width 19 height 19
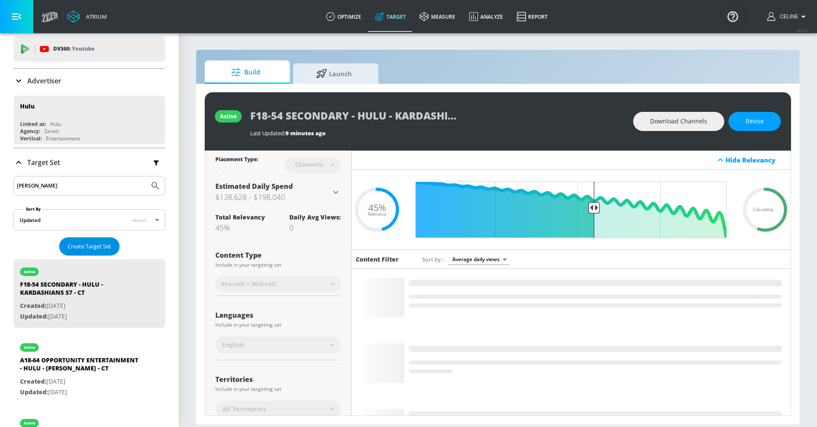
scroll to position [29, 0]
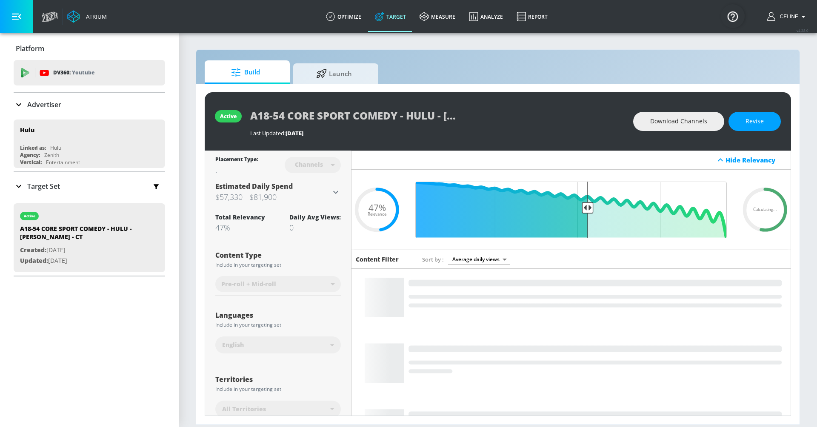
drag, startPoint x: 752, startPoint y: 125, endPoint x: 598, endPoint y: 203, distance: 172.7
click at [752, 125] on span "Revise" at bounding box center [755, 121] width 18 height 11
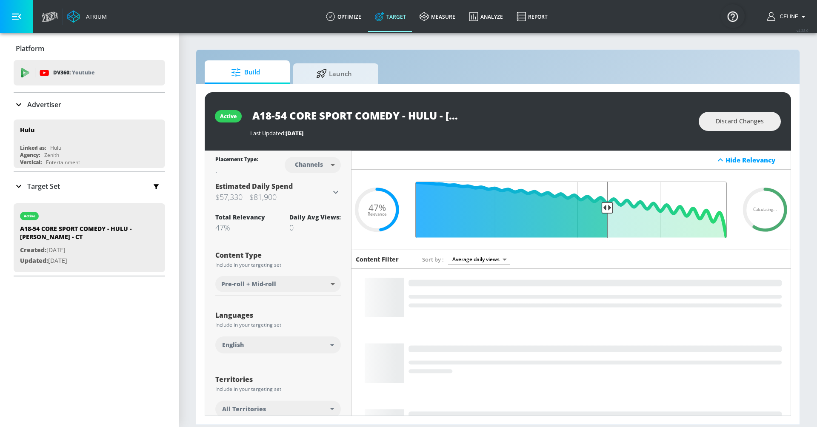
drag, startPoint x: 587, startPoint y: 206, endPoint x: 607, endPoint y: 209, distance: 20.3
click at [608, 209] on input "Final Threshold" at bounding box center [571, 210] width 320 height 57
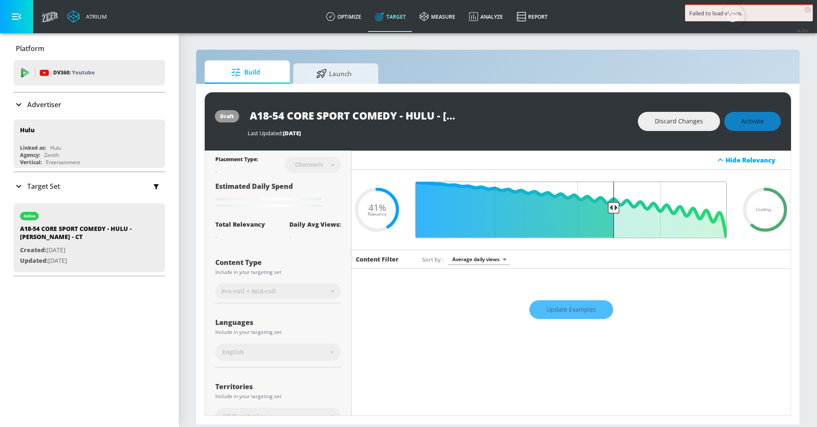
drag, startPoint x: 607, startPoint y: 209, endPoint x: 614, endPoint y: 209, distance: 6.4
click at [614, 209] on input "Final Threshold" at bounding box center [571, 210] width 320 height 57
click at [764, 127] on div "Discard Changes Activate" at bounding box center [709, 121] width 143 height 19
click at [762, 124] on div "Discard Changes Activate" at bounding box center [709, 121] width 143 height 19
type input "0.41"
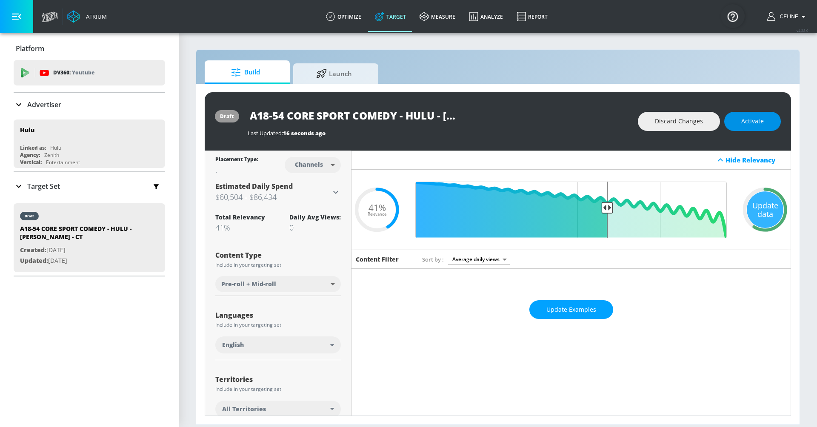
click at [750, 121] on span "Activate" at bounding box center [753, 121] width 23 height 11
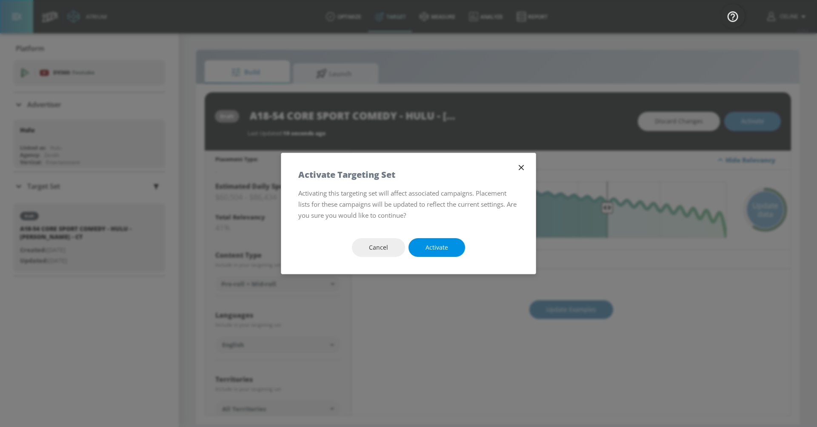
click at [436, 249] on span "Activate" at bounding box center [437, 248] width 23 height 11
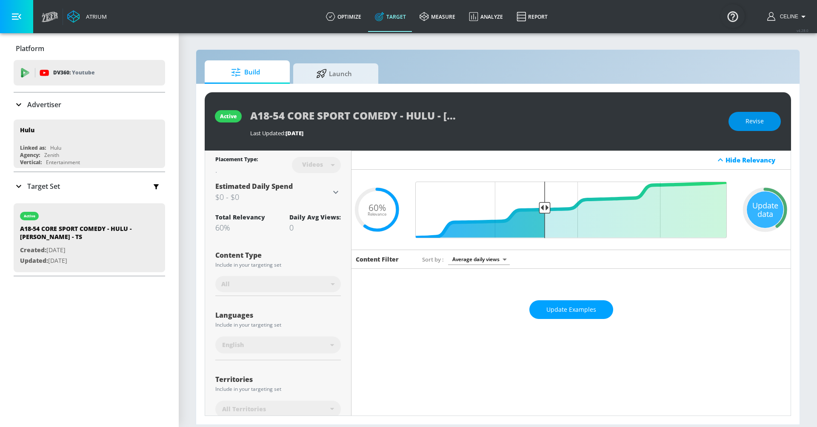
click at [750, 119] on span "Revise" at bounding box center [755, 121] width 18 height 11
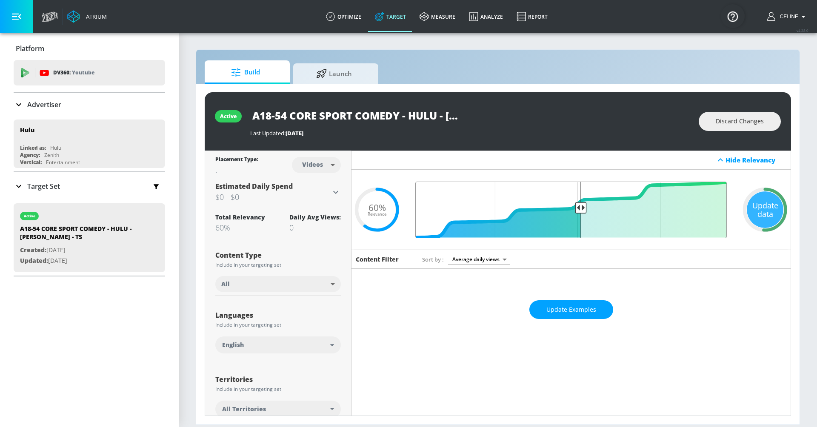
drag, startPoint x: 540, startPoint y: 205, endPoint x: 580, endPoint y: 206, distance: 39.6
type input "0.49"
click at [580, 206] on input "Final Threshold" at bounding box center [571, 210] width 320 height 57
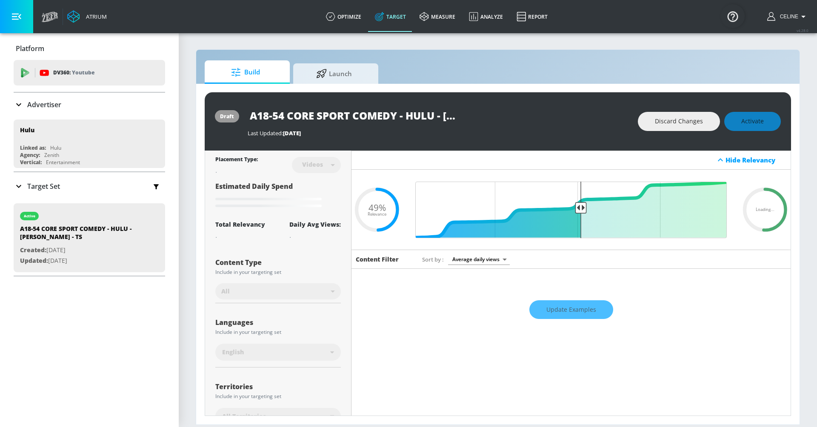
click at [756, 123] on div "Discard Changes Activate" at bounding box center [709, 121] width 143 height 19
click at [748, 122] on div "Discard Changes Activate" at bounding box center [709, 121] width 143 height 19
click at [741, 123] on div "Discard Changes Activate" at bounding box center [709, 121] width 143 height 19
click at [748, 123] on div "Discard Changes Activate" at bounding box center [709, 121] width 143 height 19
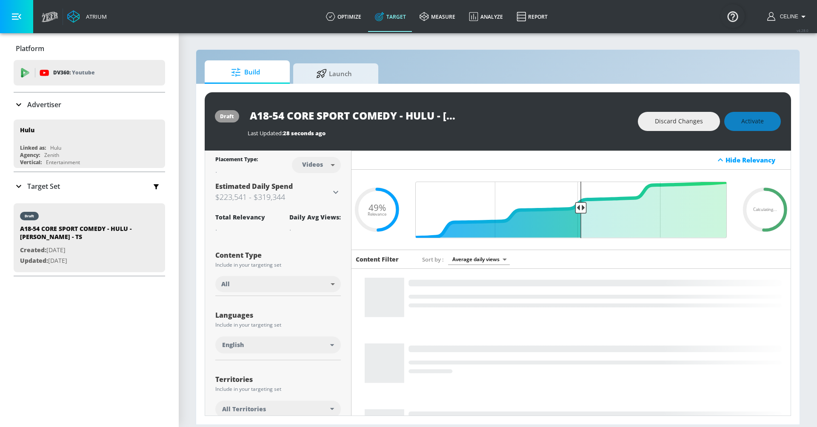
click at [748, 123] on div "Discard Changes Activate" at bounding box center [709, 121] width 143 height 19
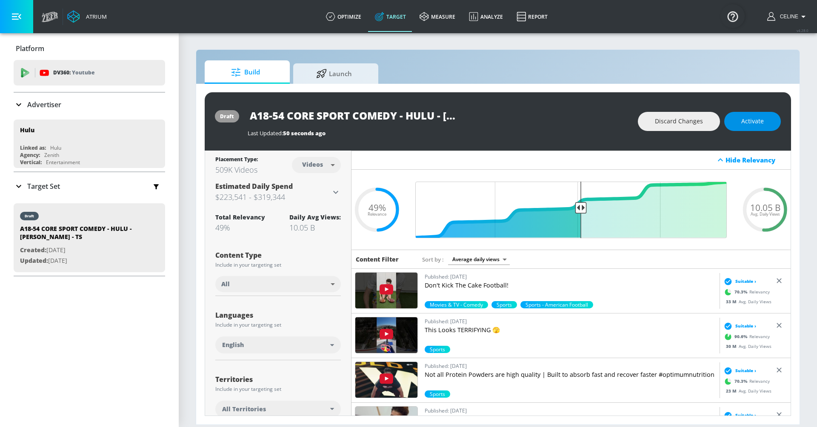
click at [753, 123] on span "Activate" at bounding box center [753, 121] width 23 height 11
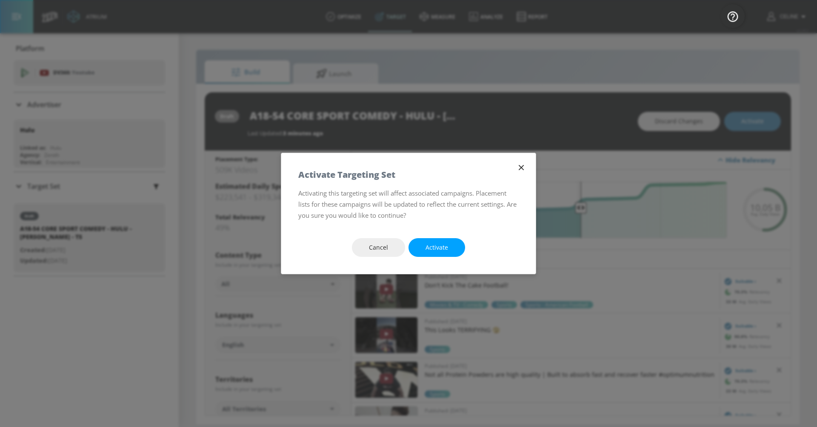
drag, startPoint x: 435, startPoint y: 244, endPoint x: 630, endPoint y: 4, distance: 309.6
click at [435, 244] on span "Activate" at bounding box center [437, 248] width 23 height 11
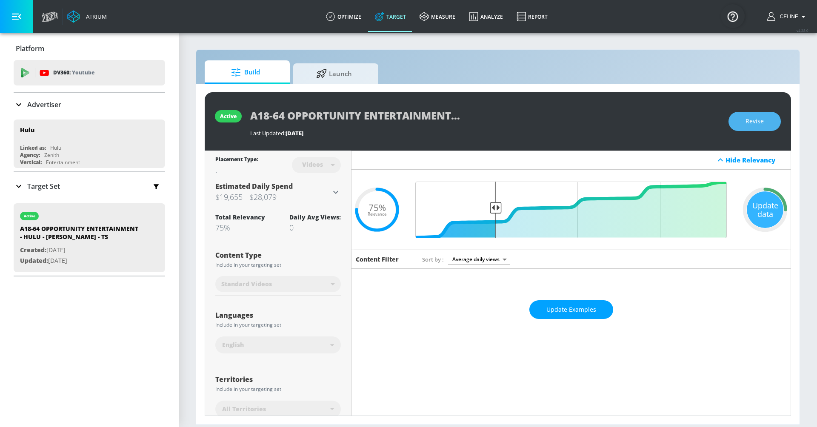
click at [756, 122] on span "Revise" at bounding box center [755, 121] width 18 height 11
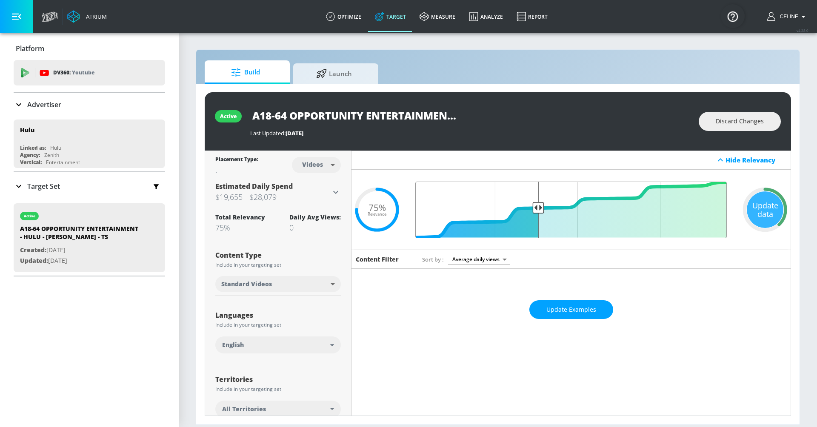
drag, startPoint x: 495, startPoint y: 207, endPoint x: 540, endPoint y: 207, distance: 44.3
type input "0.62"
click at [540, 207] on input "Final Threshold" at bounding box center [571, 210] width 320 height 57
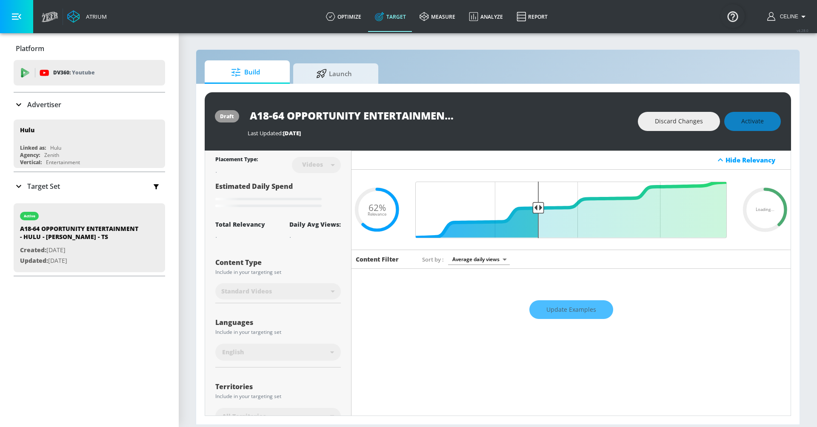
click at [761, 123] on div "Discard Changes Activate" at bounding box center [709, 121] width 143 height 19
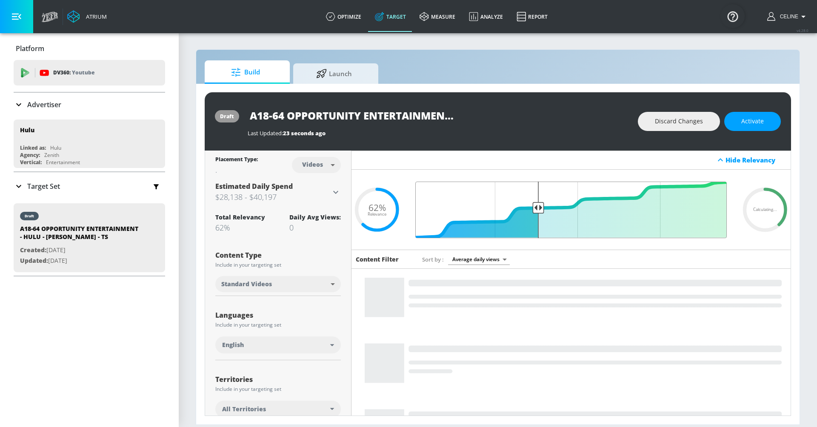
click at [540, 205] on input "Final Threshold" at bounding box center [571, 210] width 320 height 57
click at [759, 121] on span "Activate" at bounding box center [753, 121] width 23 height 11
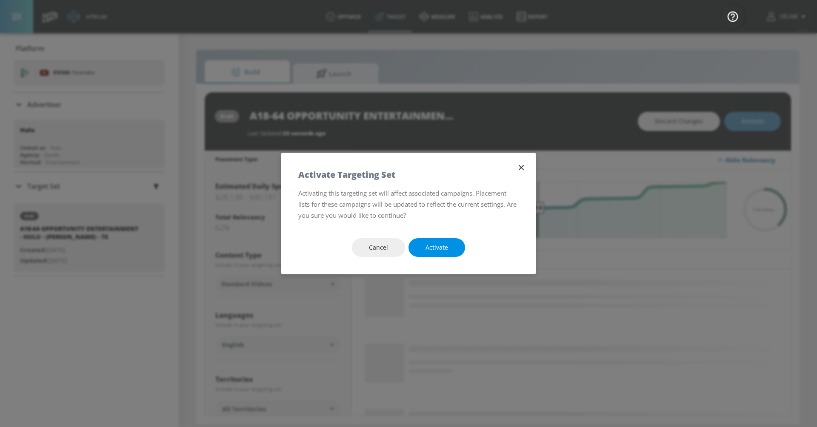
click at [435, 253] on button "Activate" at bounding box center [437, 247] width 57 height 19
